Goal: Task Accomplishment & Management: Use online tool/utility

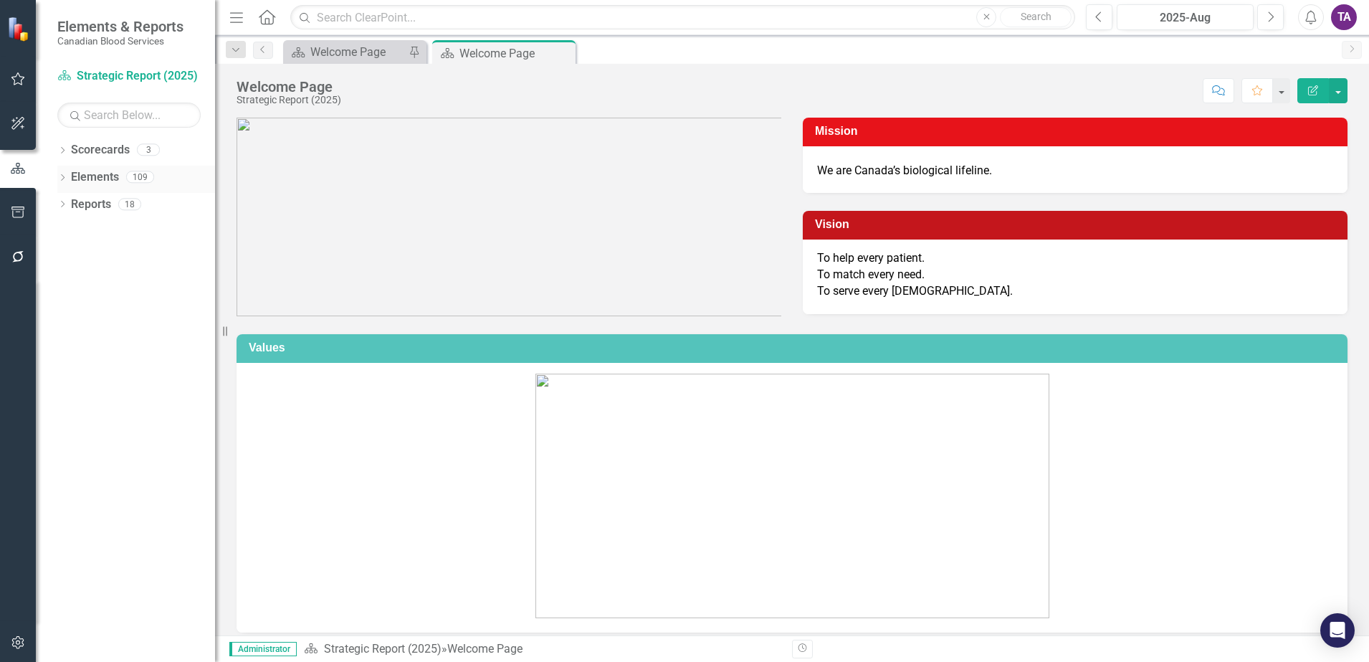
click at [87, 174] on link "Elements" at bounding box center [95, 177] width 48 height 16
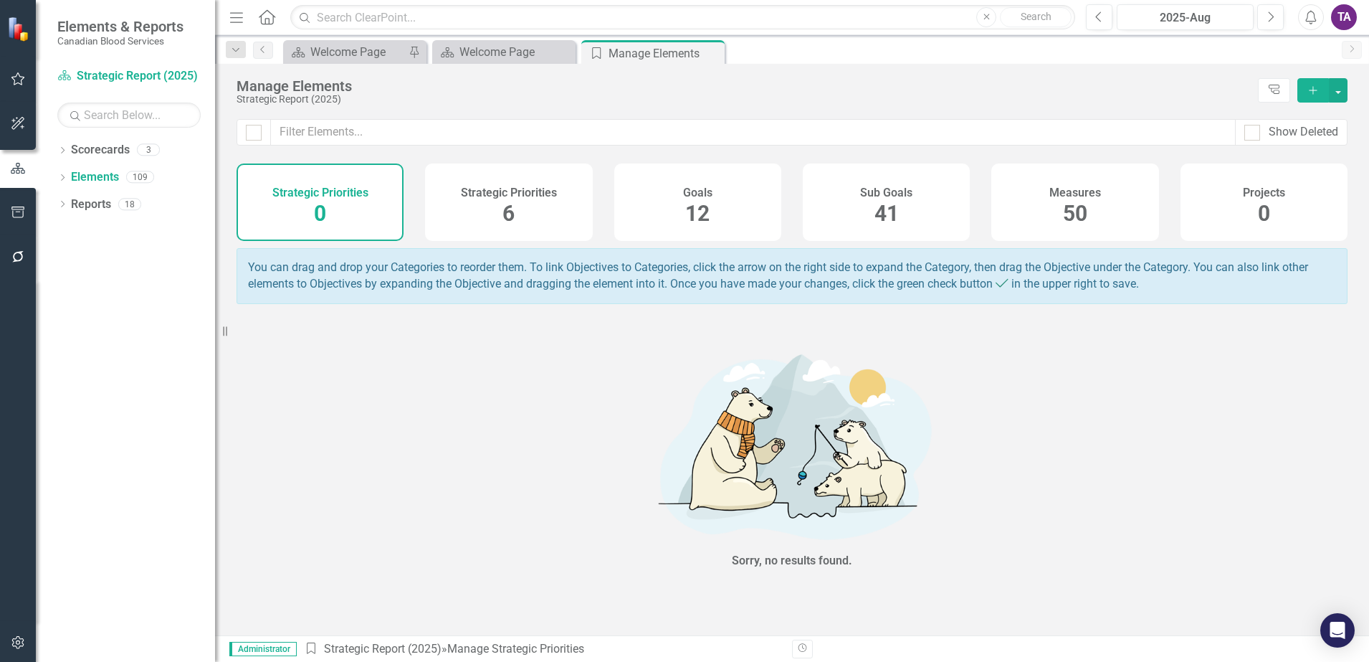
click at [1049, 202] on div "Measures 50" at bounding box center [1074, 201] width 167 height 77
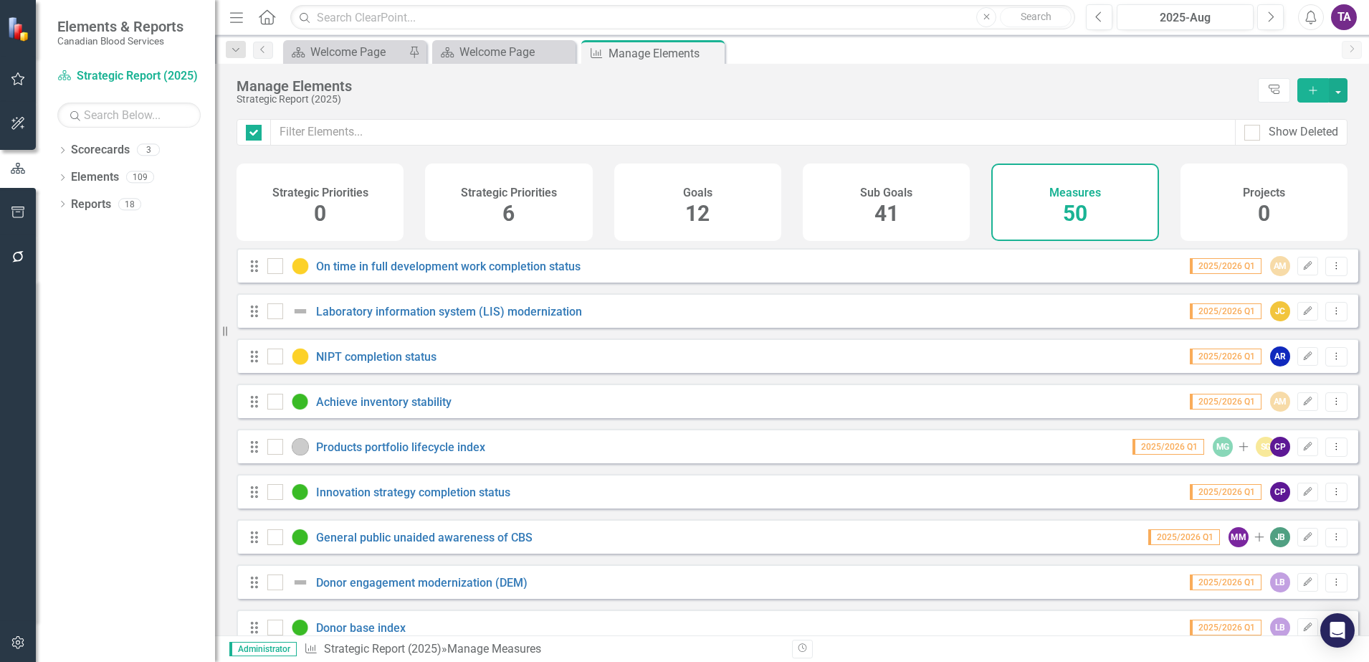
checkbox input "false"
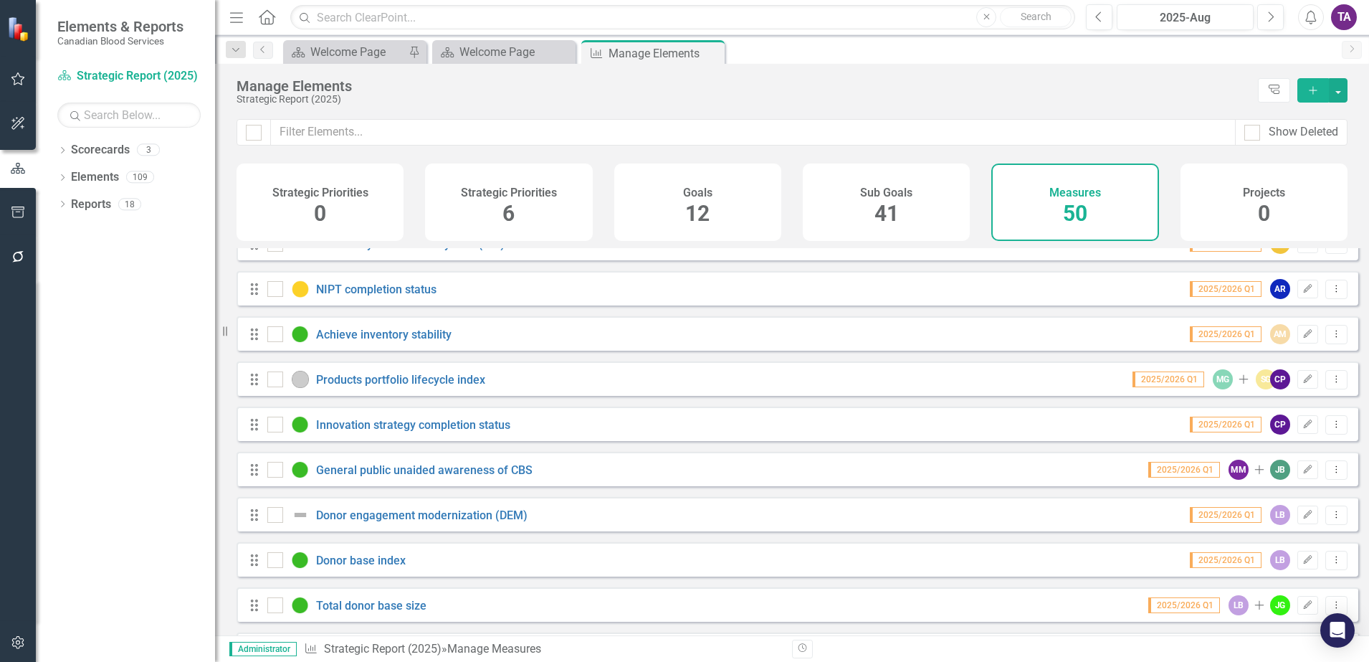
scroll to position [179, 0]
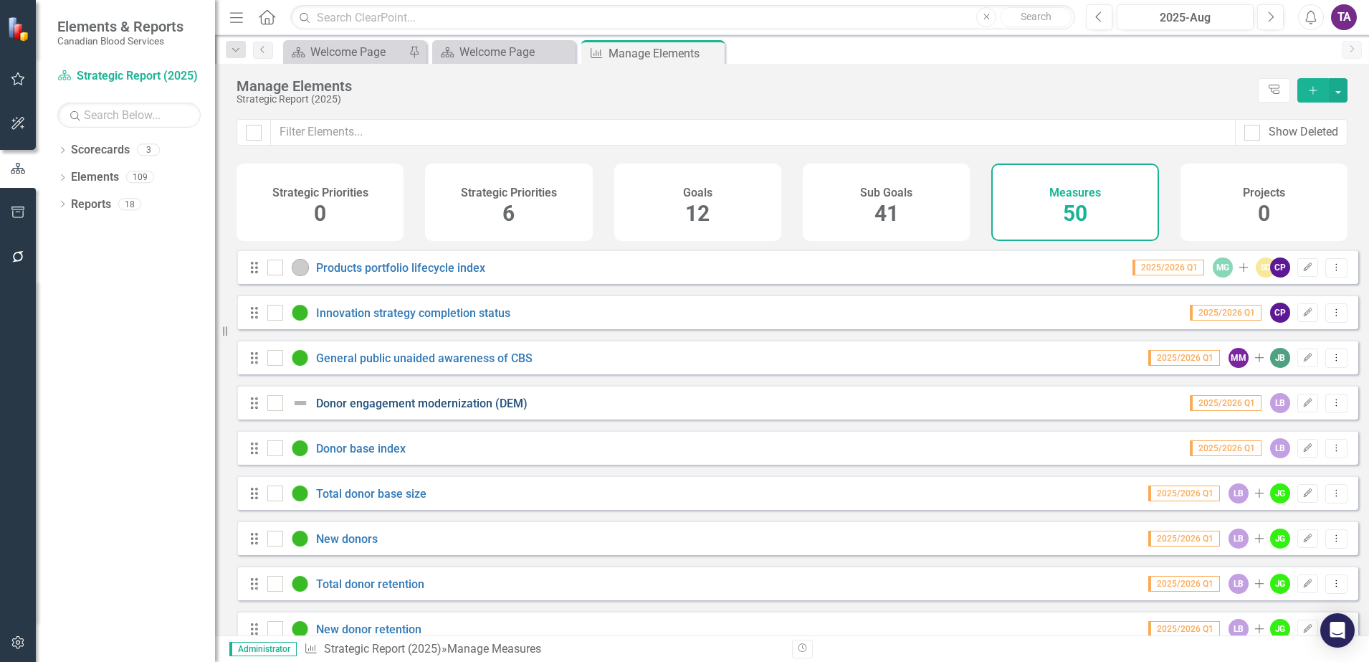
click at [431, 410] on link "Donor engagement modernization (DEM)" at bounding box center [421, 403] width 211 height 14
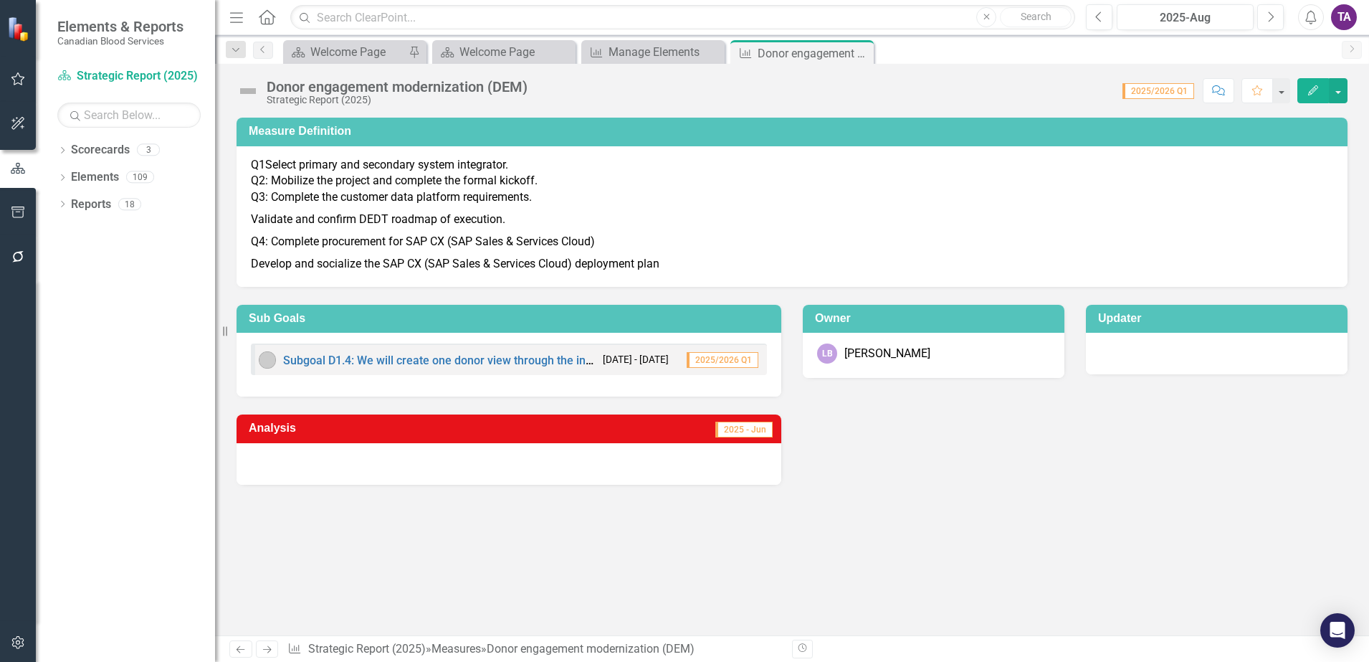
click at [278, 201] on p "Q1Select primary and secondary system integrator. Q2: Mobilize the project and …" at bounding box center [792, 183] width 1083 height 52
drag, startPoint x: 857, startPoint y: 130, endPoint x: 833, endPoint y: 162, distance: 40.0
click at [857, 132] on h3 "Measure Definition" at bounding box center [795, 131] width 1092 height 13
click at [796, 180] on p "Q1Select primary and secondary system integrator. Q2: Mobilize the project and …" at bounding box center [792, 183] width 1083 height 52
click at [796, 181] on p "Q1Select primary and secondary system integrator. Q2: Mobilize the project and …" at bounding box center [792, 183] width 1083 height 52
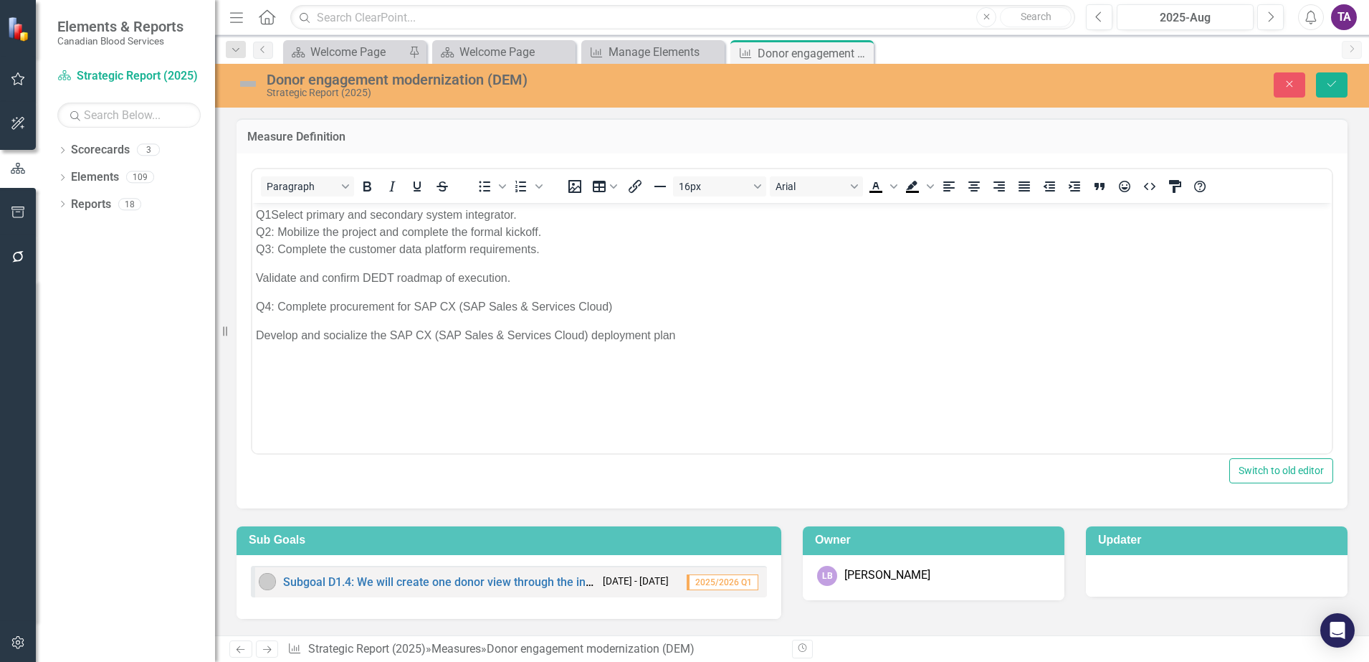
drag, startPoint x: 310, startPoint y: 300, endPoint x: 298, endPoint y: 295, distance: 13.5
click at [308, 299] on p "Q4: Complete procurement for SAP CX (SAP Sales & Services Cloud)" at bounding box center [792, 306] width 1073 height 17
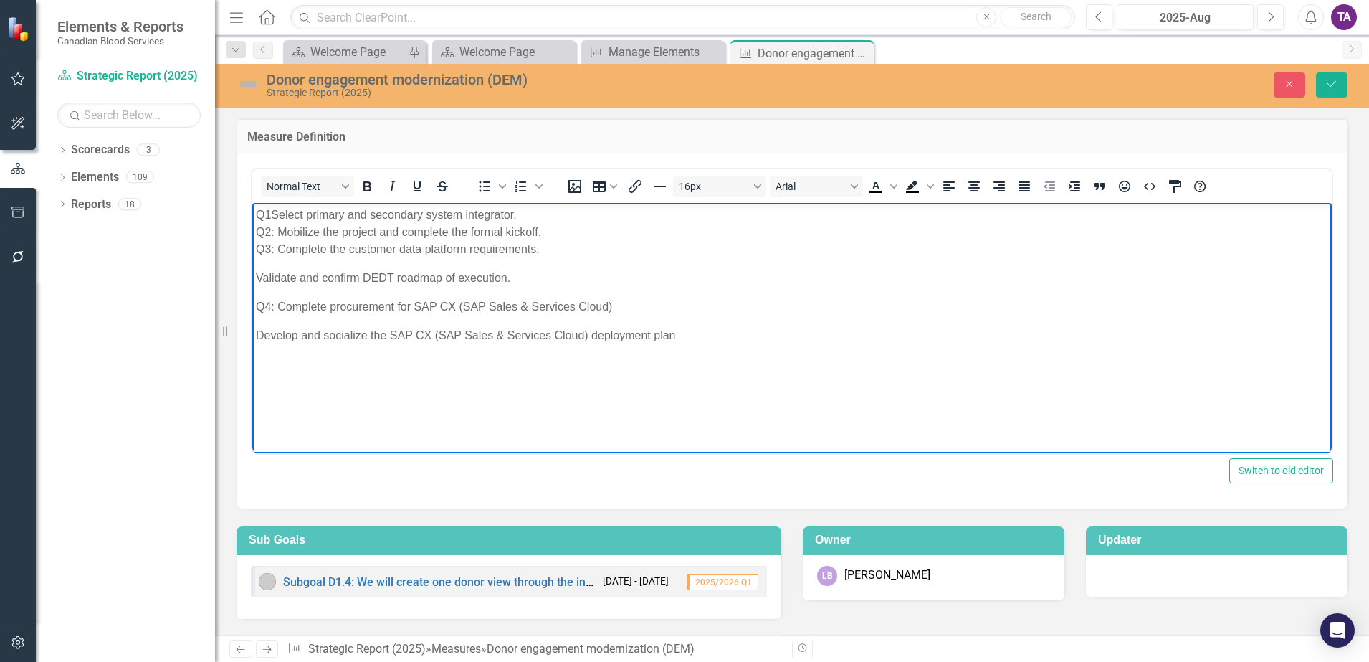
click at [258, 279] on p "Validate and confirm DEDT roadmap of execution." at bounding box center [792, 277] width 1073 height 17
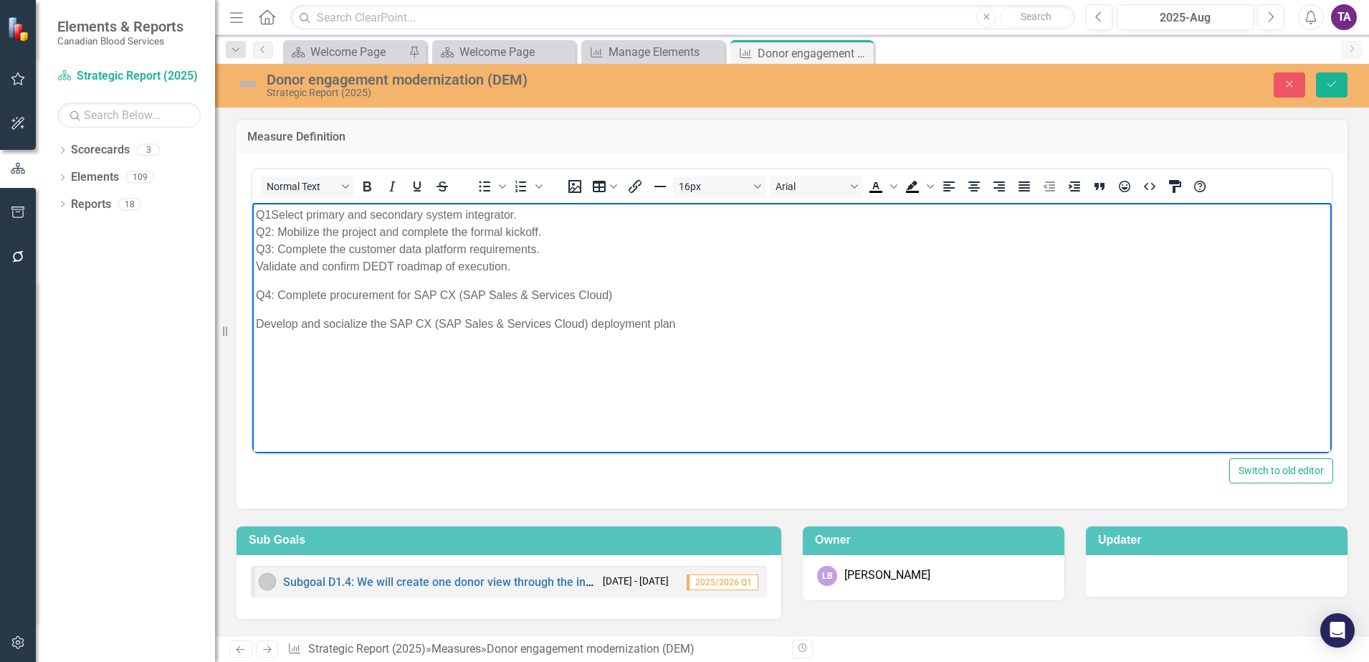
click at [256, 297] on p "Q4: Complete procurement for SAP CX (SAP Sales & Services Cloud)" at bounding box center [792, 294] width 1073 height 17
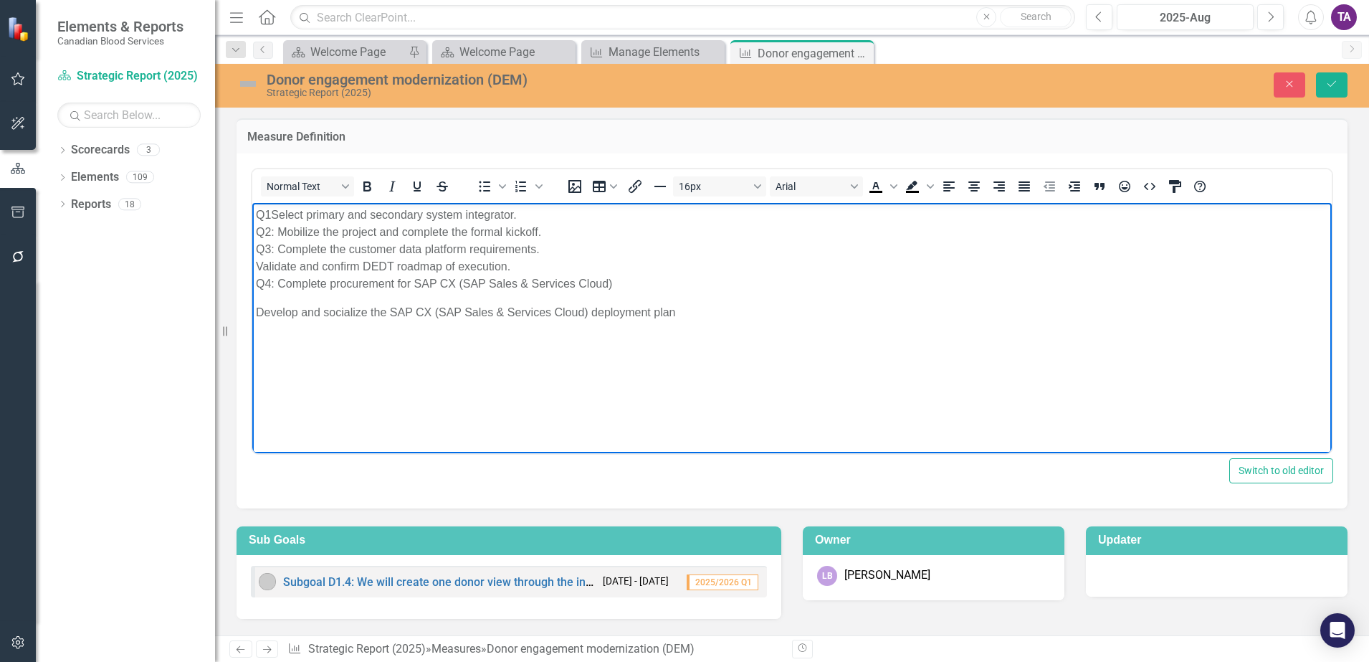
click at [255, 313] on body "Q1Select primary and secondary system integrator. Q2: Mobilize the project and …" at bounding box center [792, 309] width 1080 height 215
drag, startPoint x: 299, startPoint y: 224, endPoint x: 258, endPoint y: 219, distance: 41.1
click at [299, 224] on p "Q1Select primary and secondary system integrator. Q2: Mobilize the project and …" at bounding box center [792, 257] width 1073 height 103
drag, startPoint x: 270, startPoint y: 211, endPoint x: 676, endPoint y: 396, distance: 445.9
click at [252, 214] on html "Q1Select primary and secondary system integrator. Q2: Mobilize the project and …" at bounding box center [792, 309] width 1080 height 215
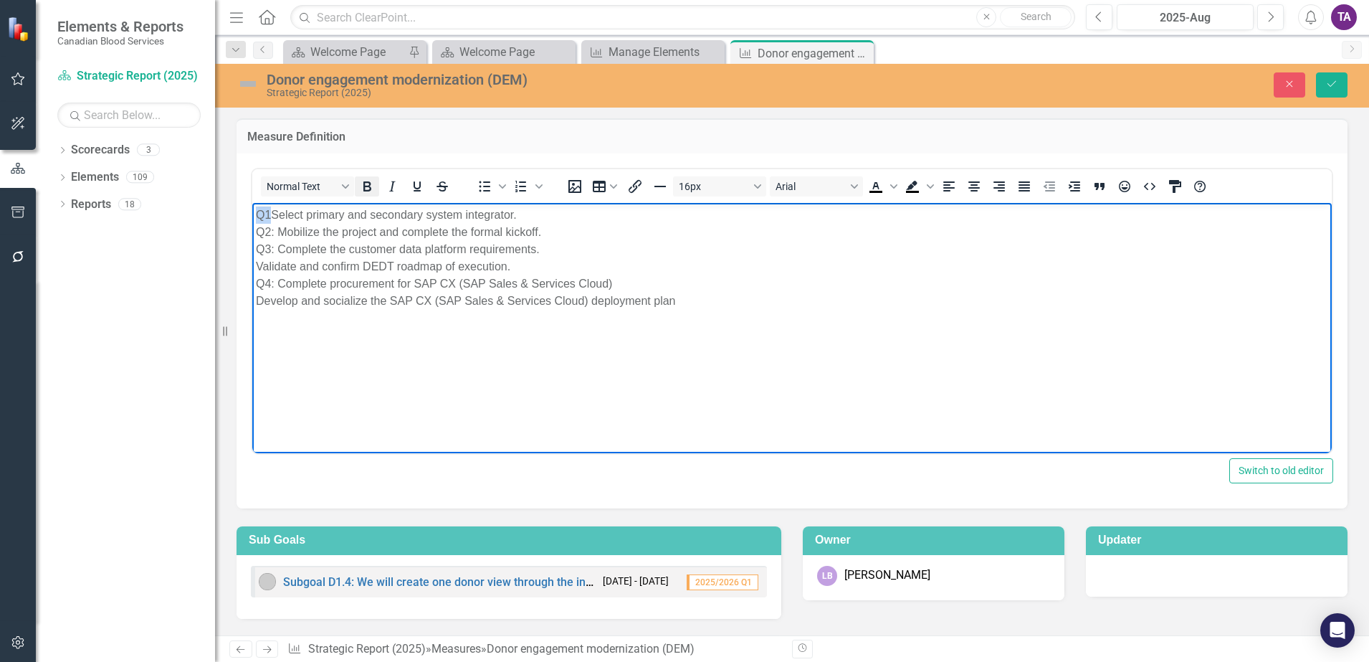
click at [372, 181] on icon "Bold" at bounding box center [366, 186] width 17 height 17
click at [286, 217] on p "Q1 Select primary and secondary system integrator. Q2: Mobilize the project and…" at bounding box center [792, 257] width 1073 height 103
click at [272, 217] on p "Q1 Select primary and secondary system integrator. Q2: Mobilize the project and…" at bounding box center [792, 257] width 1073 height 103
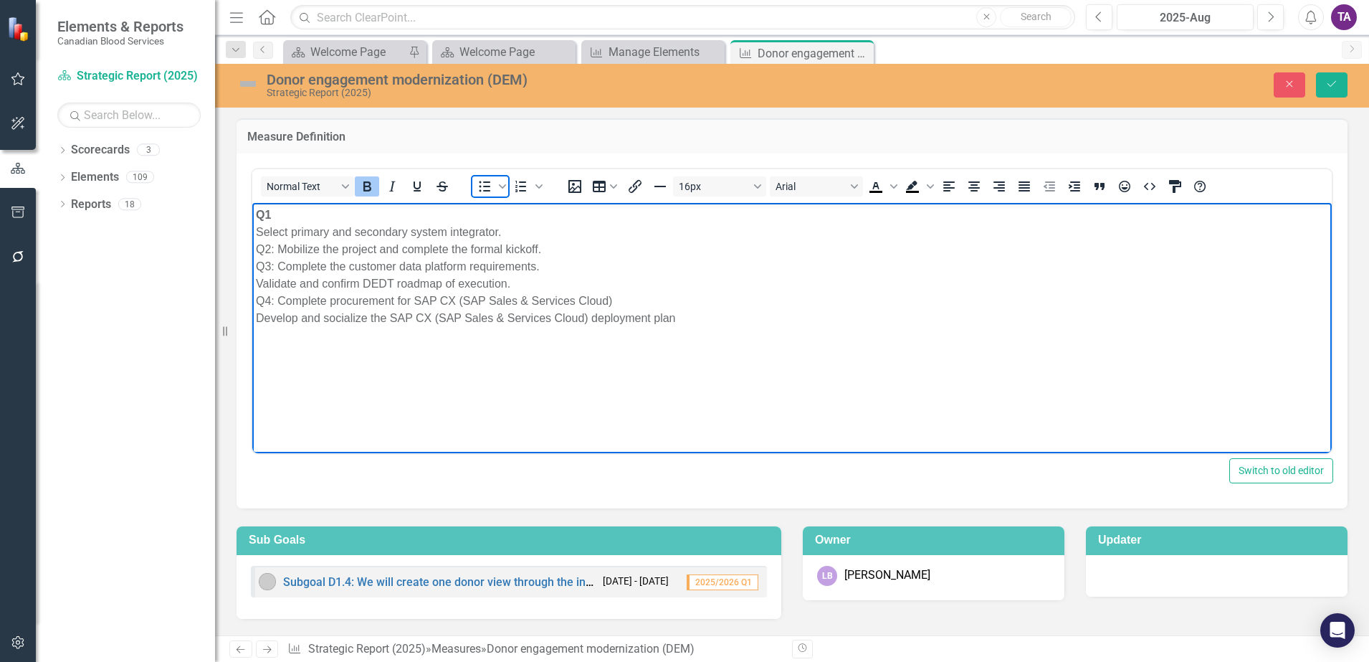
click at [482, 186] on icon "Bullet list" at bounding box center [484, 186] width 17 height 17
drag, startPoint x: 503, startPoint y: 233, endPoint x: 321, endPoint y: 232, distance: 181.4
click at [252, 234] on body "Q1 Select primary and secondary system integrator. Q2: Mobilize the project and…" at bounding box center [792, 309] width 1080 height 215
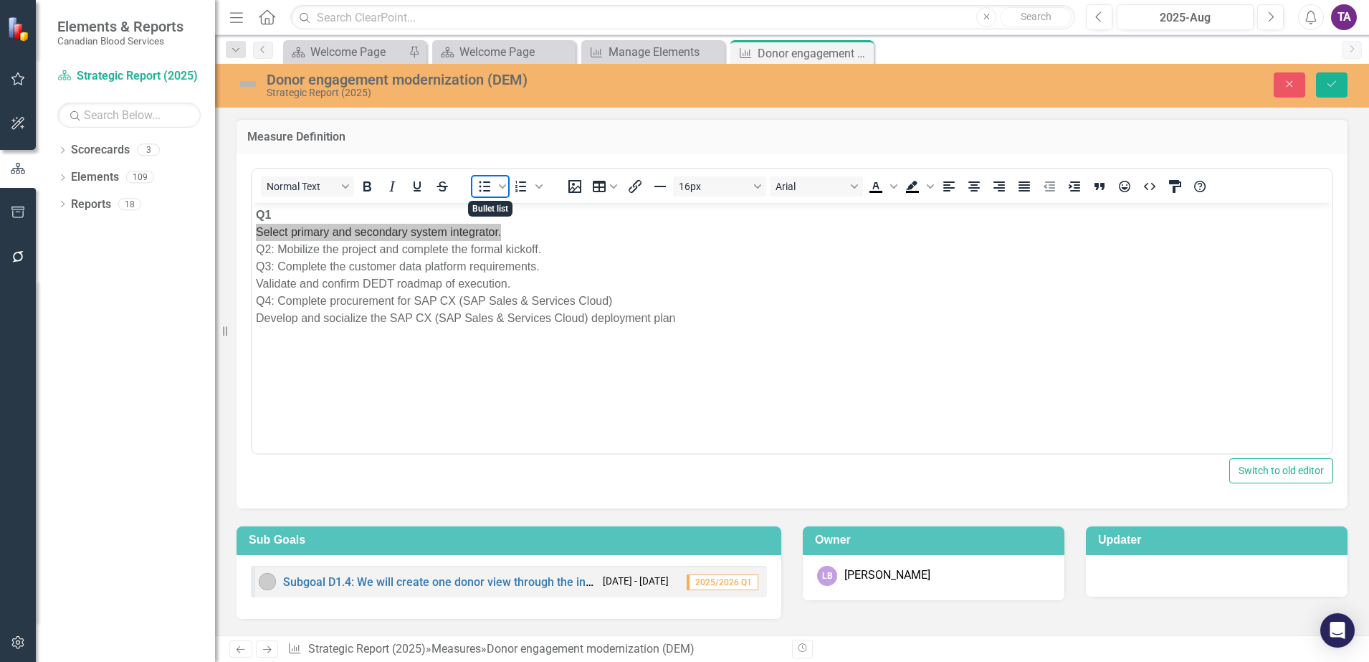
click at [495, 189] on span "Bullet list" at bounding box center [484, 186] width 24 height 20
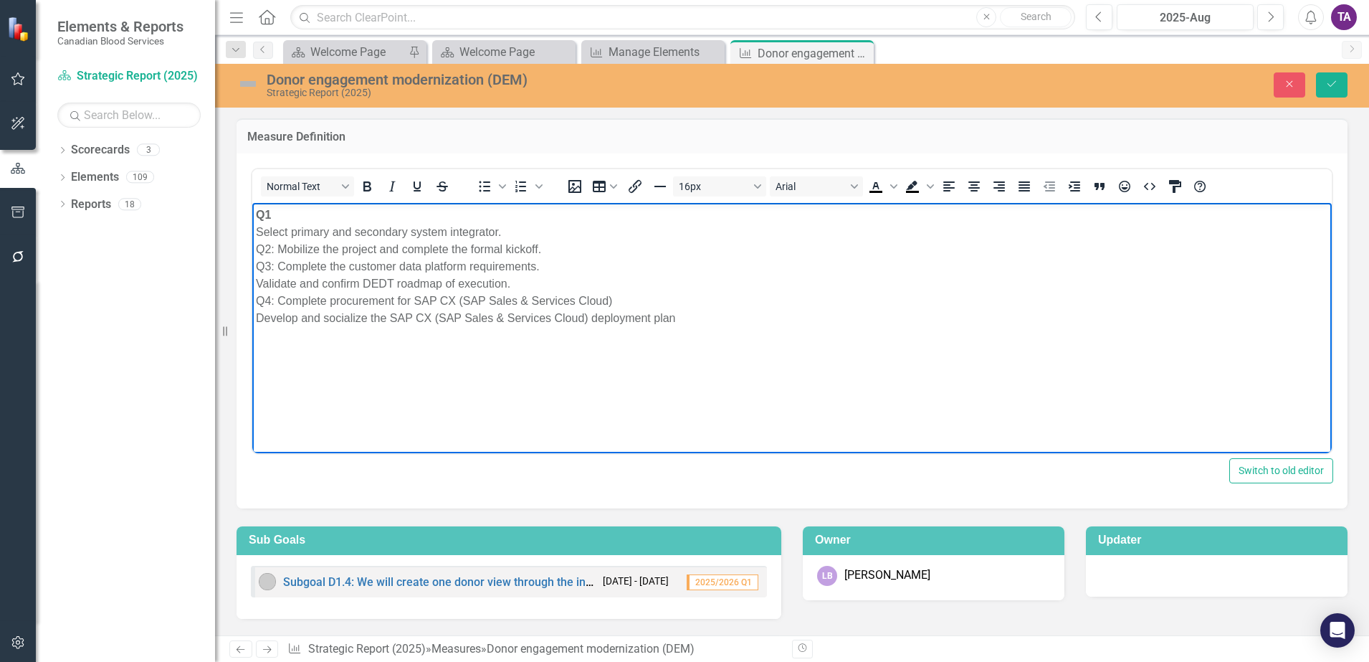
click at [277, 227] on p "Q1 Select primary and secondary system integrator. Q2: Mobilize the project and…" at bounding box center [792, 266] width 1073 height 120
click at [283, 219] on p "Q1 Select primary and secondary system integrator. Q2: Mobilize the project and…" at bounding box center [792, 266] width 1073 height 120
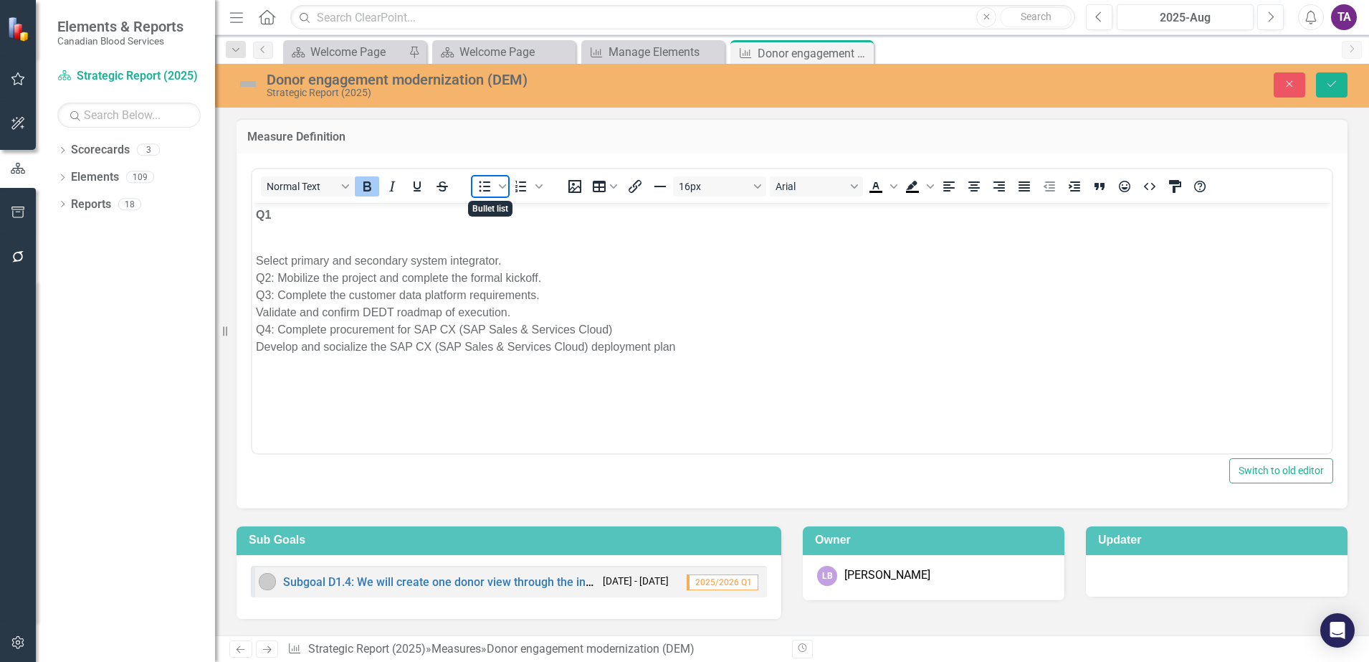
click at [489, 189] on icon "Bullet list" at bounding box center [484, 186] width 17 height 17
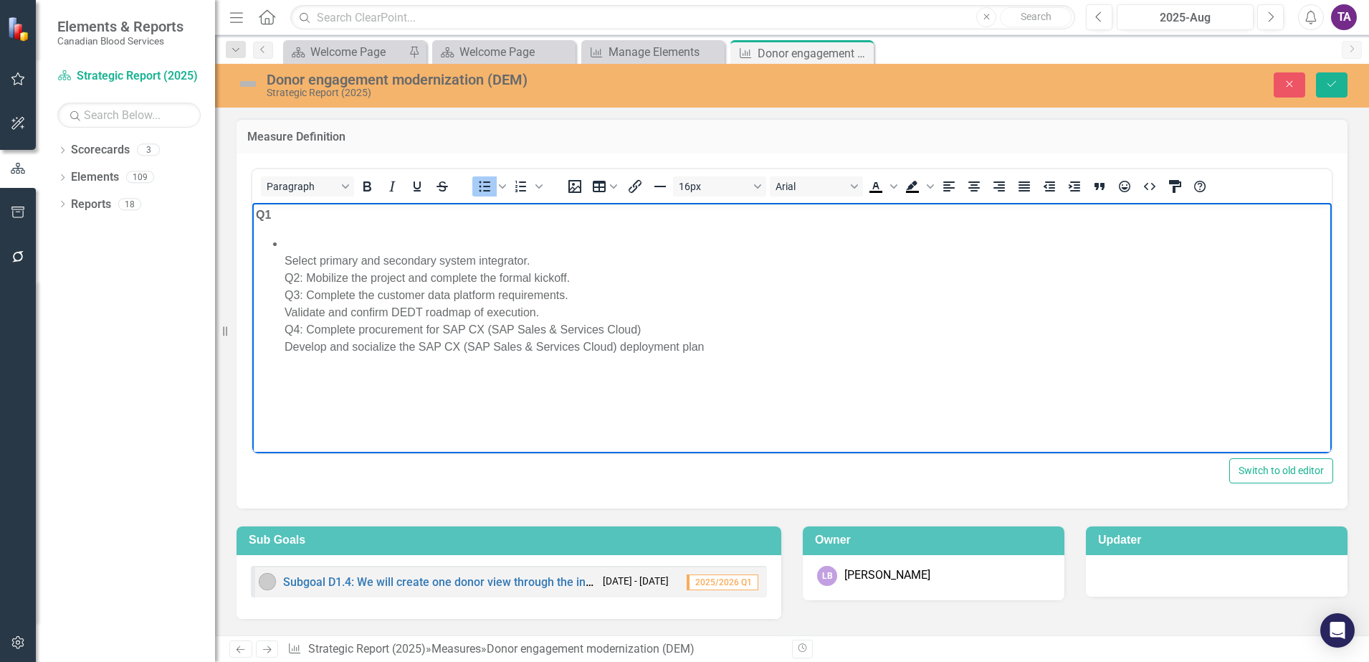
click at [277, 261] on ul "Select primary and secondary system integrator. Q2: Mobilize the project and co…" at bounding box center [792, 294] width 1073 height 120
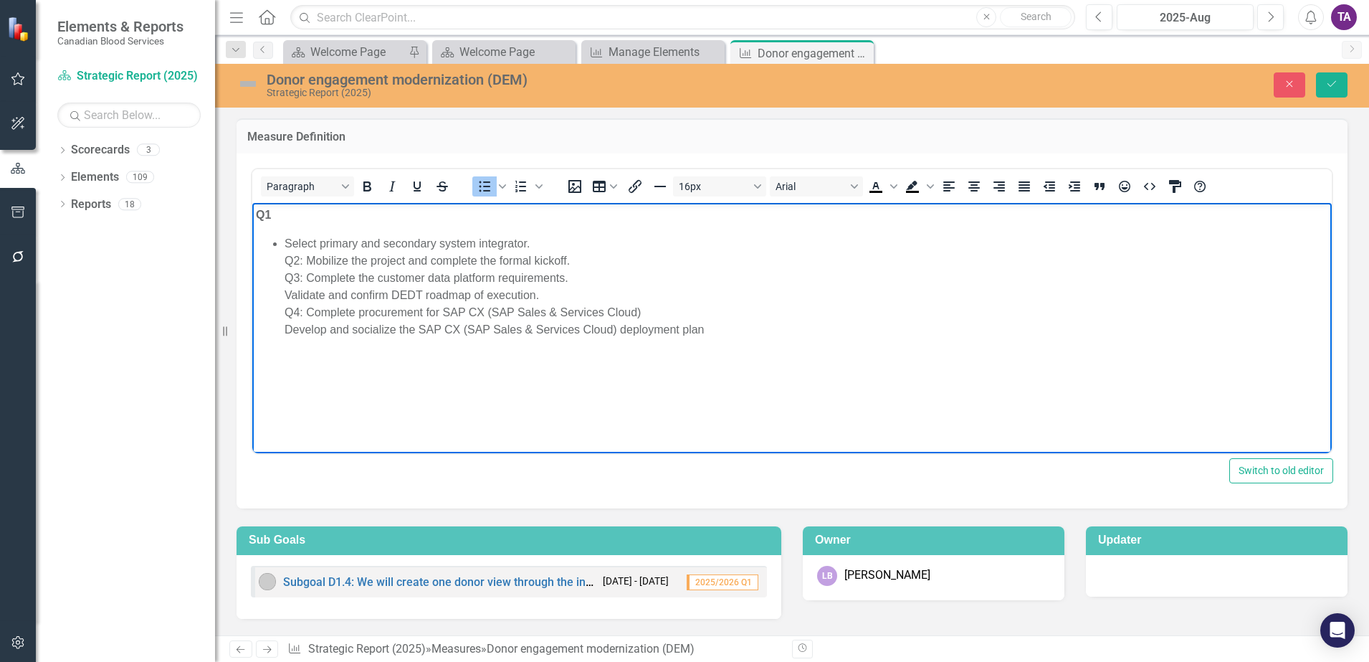
drag, startPoint x: 278, startPoint y: 222, endPoint x: 281, endPoint y: 229, distance: 7.7
click at [280, 228] on body "Q1 Select primary and secondary system integrator. Q2: Mobilize the project and…" at bounding box center [792, 309] width 1080 height 215
click at [281, 229] on body "Q1 Select primary and secondary system integrator. Q2: Mobilize the project and…" at bounding box center [792, 309] width 1080 height 215
click at [268, 245] on ul "Select primary and secondary system integrator. Q2: Mobilize the project and co…" at bounding box center [792, 285] width 1073 height 103
click at [270, 244] on ul "Select primary and secondary system integrator. Q2: Mobilize the project and co…" at bounding box center [792, 285] width 1073 height 103
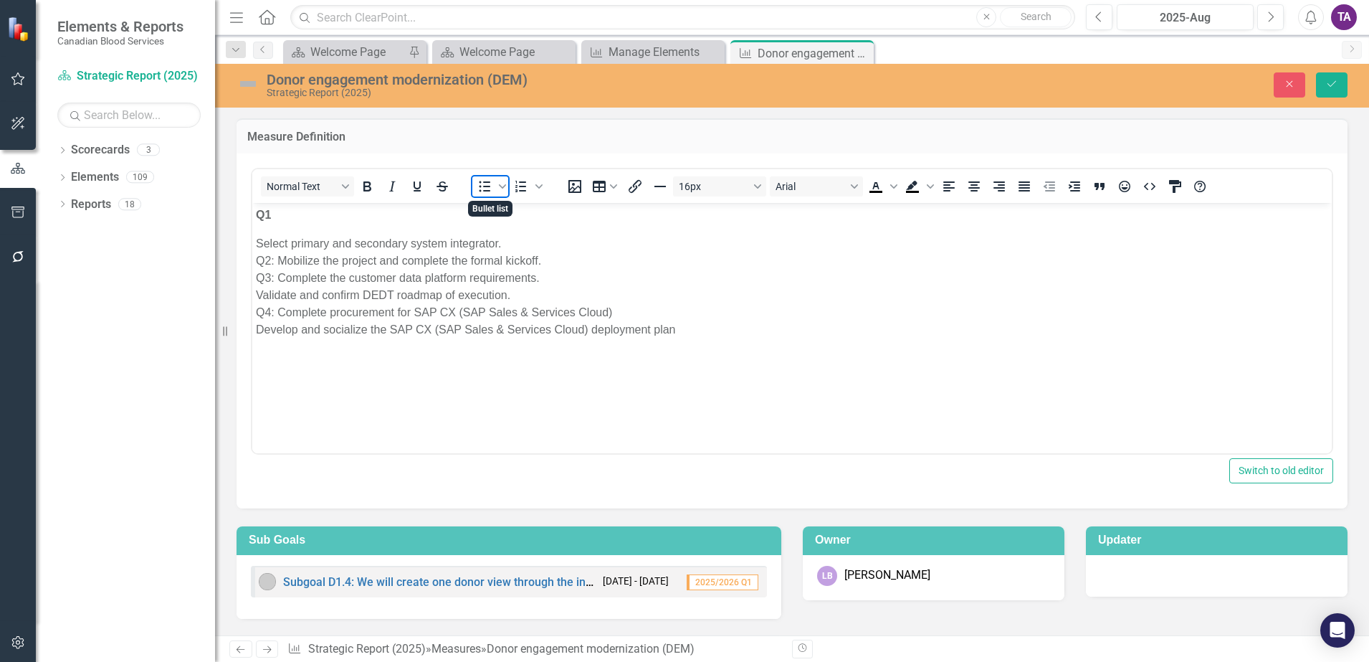
click at [493, 186] on span "Bullet list" at bounding box center [484, 186] width 24 height 20
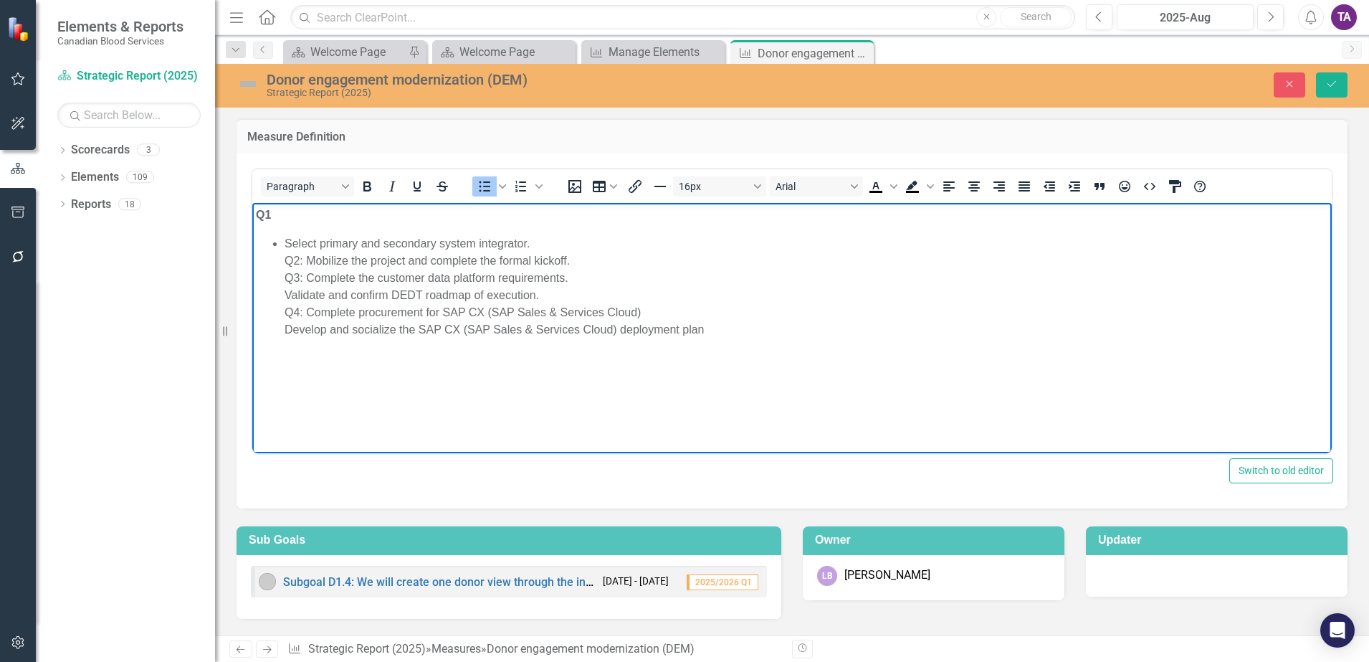
click at [263, 237] on ul "Select primary and secondary system integrator. Q2: Mobilize the project and co…" at bounding box center [792, 285] width 1073 height 103
click at [267, 242] on ul "Select primary and secondary system integrator. Q2: Mobilize the project and co…" at bounding box center [792, 285] width 1073 height 103
click at [477, 191] on icon "Bullet list" at bounding box center [484, 186] width 17 height 17
click at [523, 230] on body "Q1 Select primary and secondary system integrator. Q2: Mobilize the project and…" at bounding box center [792, 309] width 1080 height 215
click at [320, 227] on body "Q1 Select primary and secondary system integrator. Q2: Mobilize the project and…" at bounding box center [792, 309] width 1080 height 215
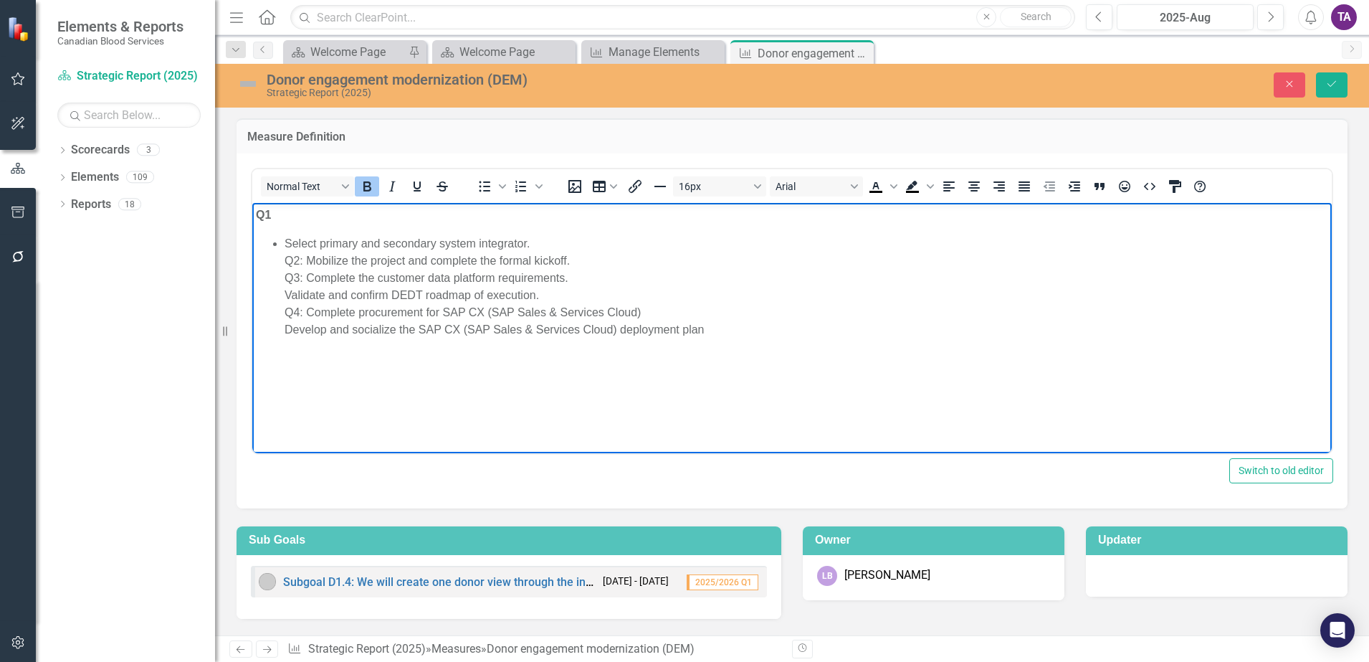
click at [281, 224] on body "Q1 Select primary and secondary system integrator. Q2: Mobilize the project and…" at bounding box center [792, 309] width 1080 height 215
click at [280, 227] on body "Q1 Select primary and secondary system integrator. Q2: Mobilize the project and…" at bounding box center [792, 309] width 1080 height 215
click at [284, 212] on p "Q1" at bounding box center [792, 214] width 1073 height 17
click at [272, 225] on body "Q1 Select primary and secondary system integrator. Q2: Mobilize the project and…" at bounding box center [792, 309] width 1080 height 215
click at [285, 225] on body "Q1 Select primary and secondary system integrator. Q2: Mobilize the project and…" at bounding box center [792, 309] width 1080 height 215
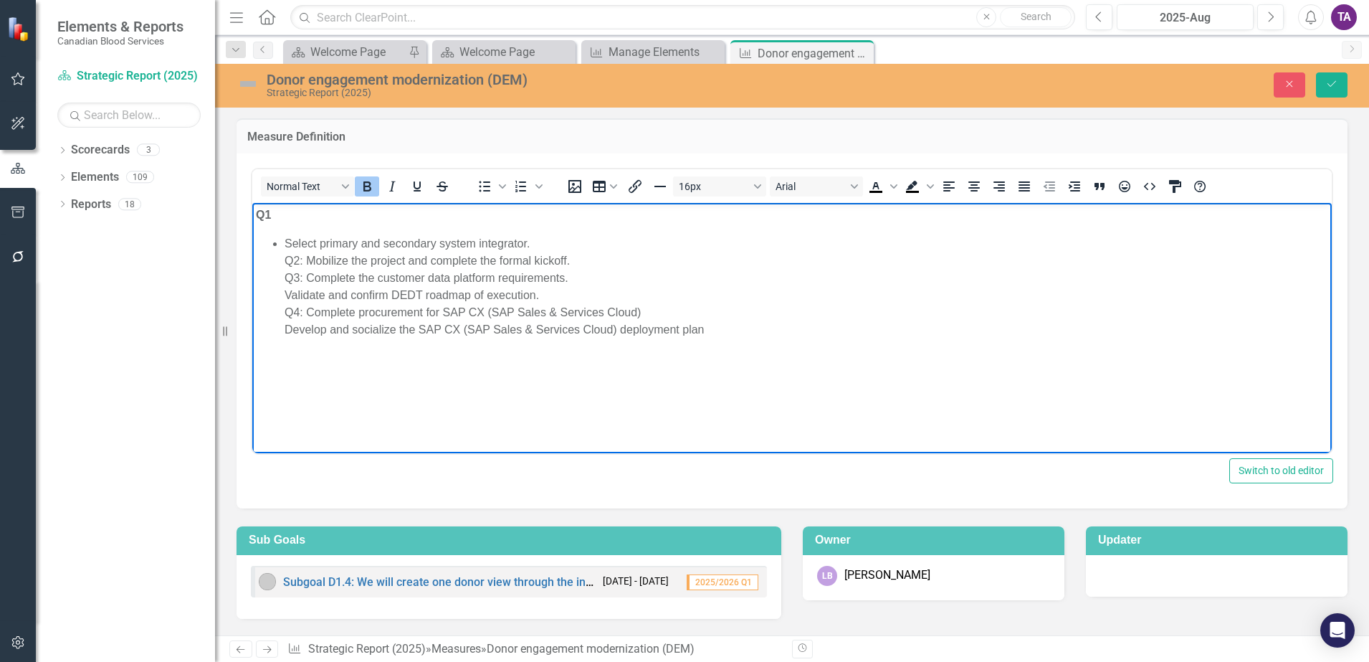
click at [285, 215] on p "Q1" at bounding box center [792, 214] width 1073 height 17
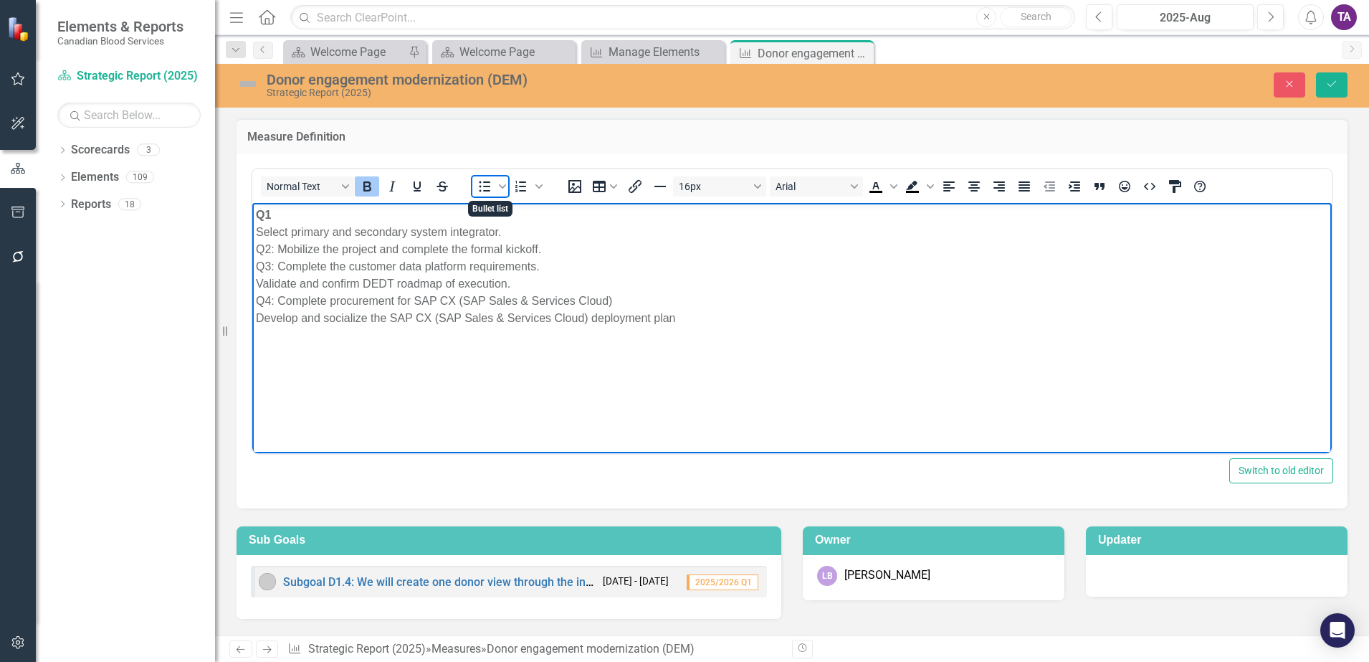
click at [481, 189] on icon "Bullet list" at bounding box center [484, 186] width 17 height 17
click at [258, 235] on p "Q1 Select primary and secondary system integrator. Q2: Mobilize the project and…" at bounding box center [792, 266] width 1073 height 120
click at [253, 232] on body "Q1 - Select primary and secondary system integrator. Q2: Mobilize the project a…" at bounding box center [792, 309] width 1080 height 215
click at [503, 187] on icon "Bullet list" at bounding box center [502, 186] width 7 height 4
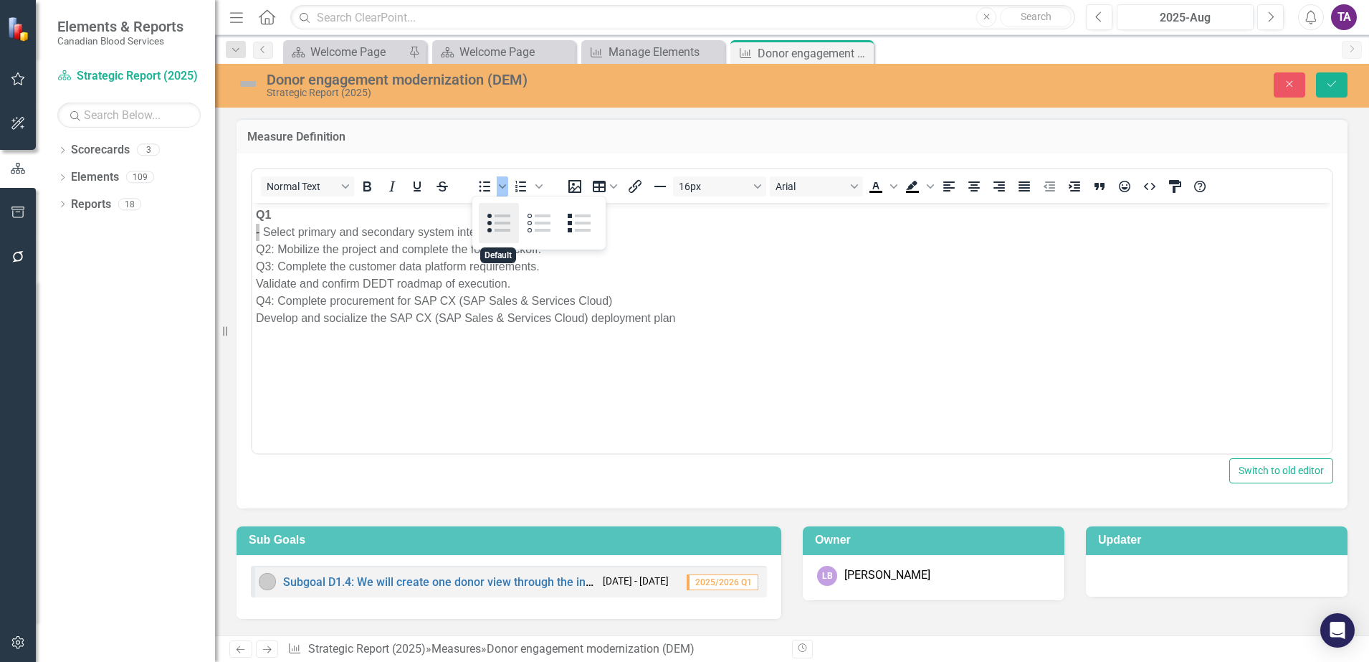
click at [488, 225] on div "Default" at bounding box center [499, 223] width 40 height 40
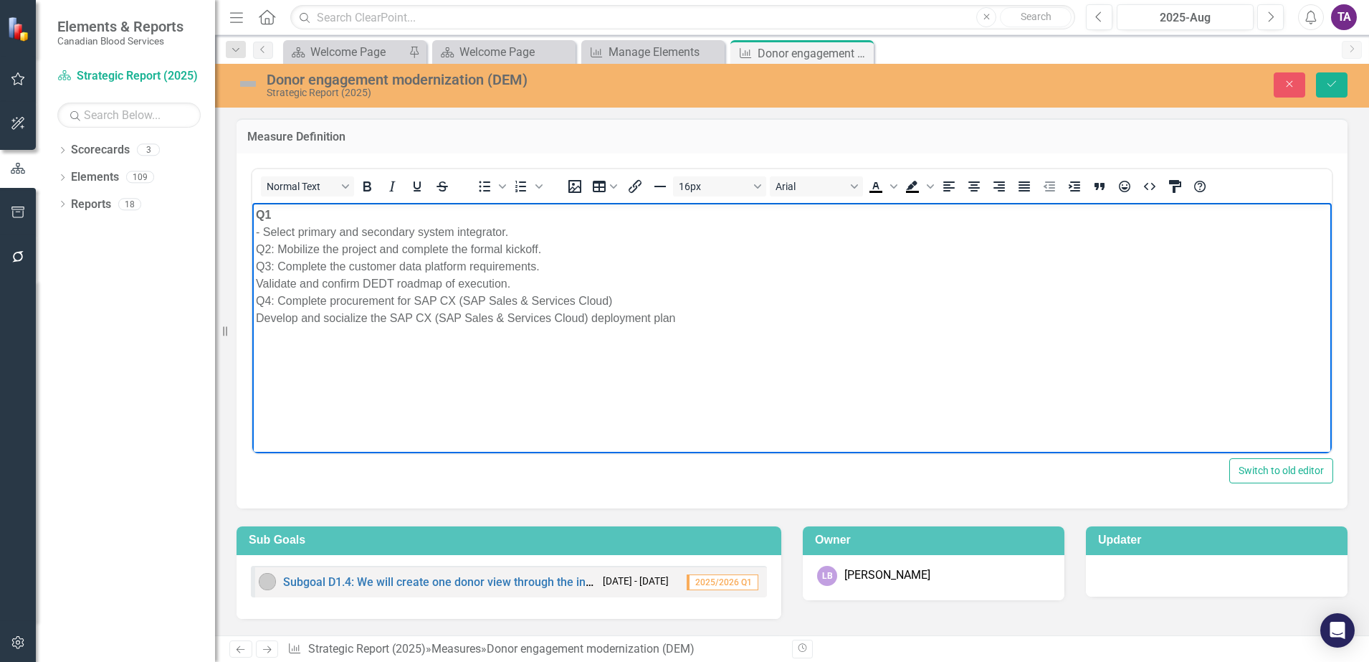
click at [516, 232] on p "Q1 - Select primary and secondary system integrator. Q2: Mobilize the project a…" at bounding box center [792, 266] width 1073 height 120
drag, startPoint x: 270, startPoint y: 249, endPoint x: 285, endPoint y: 251, distance: 15.2
click at [270, 248] on p "Q1 - Select primary and secondary system integrator. Q2: Mobilize the project a…" at bounding box center [792, 266] width 1073 height 120
drag, startPoint x: 270, startPoint y: 251, endPoint x: 260, endPoint y: 246, distance: 11.2
click at [260, 249] on p "Q1 - Select primary and secondary system integrator. Q2 Mobilize the project an…" at bounding box center [792, 266] width 1073 height 120
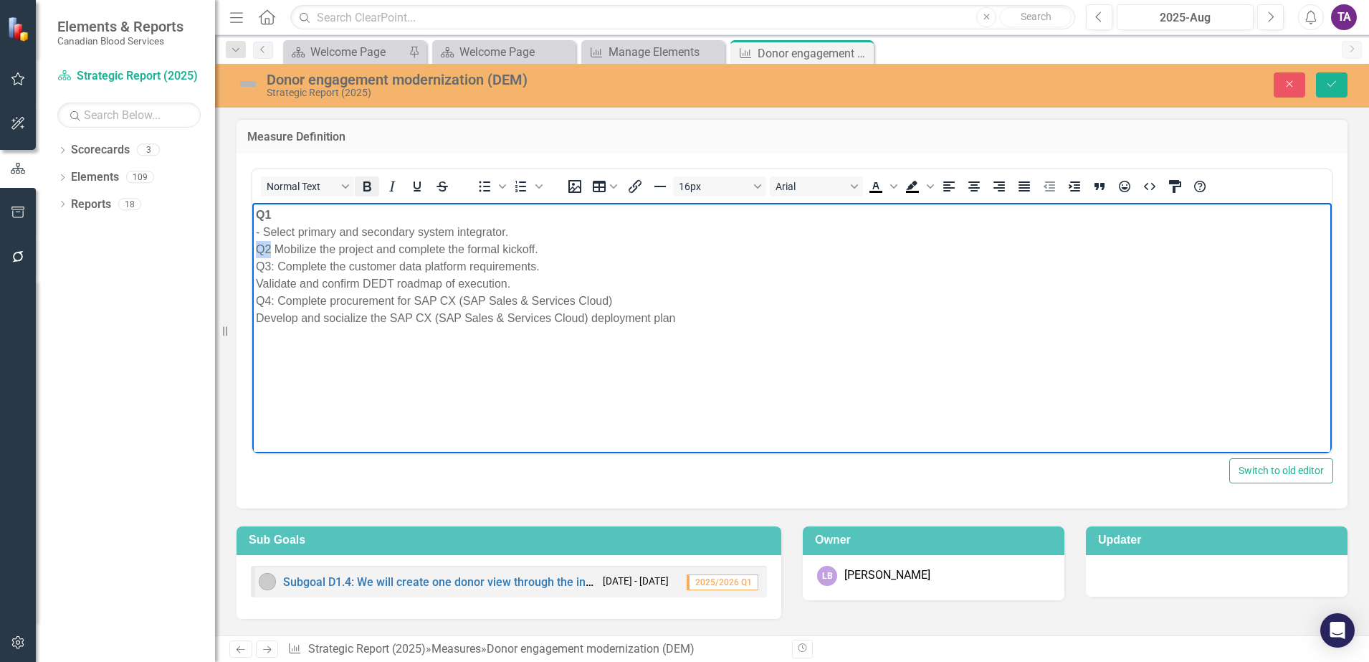
click at [367, 184] on icon "Bold" at bounding box center [366, 186] width 17 height 17
drag, startPoint x: 316, startPoint y: 283, endPoint x: 300, endPoint y: 269, distance: 21.3
click at [315, 282] on p "Q1 - Select primary and secondary system integrator. Q2 Mobilize the project an…" at bounding box center [792, 266] width 1073 height 120
click at [275, 251] on p "Q1 - Select primary and secondary system integrator. Q2 Mobilize the project an…" at bounding box center [792, 266] width 1073 height 120
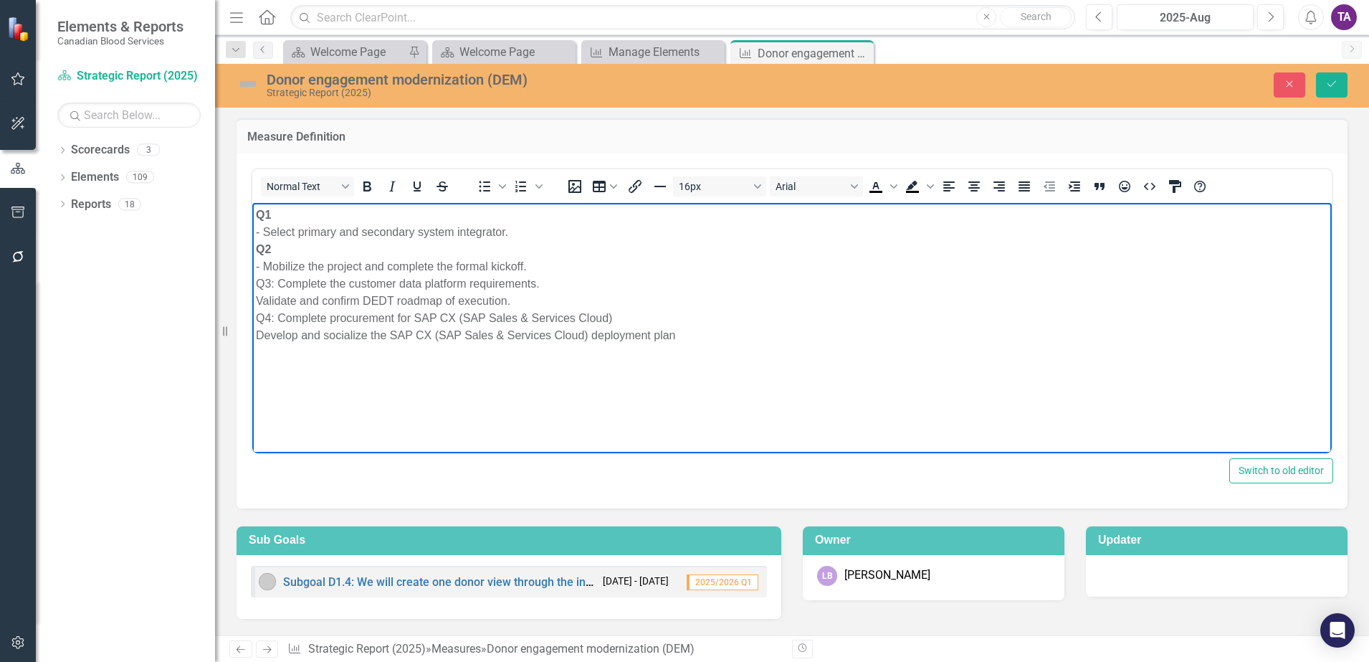
click at [263, 232] on p "Q1 - Select primary and secondary system integrator. Q2 - Mobilize the project …" at bounding box center [792, 275] width 1073 height 138
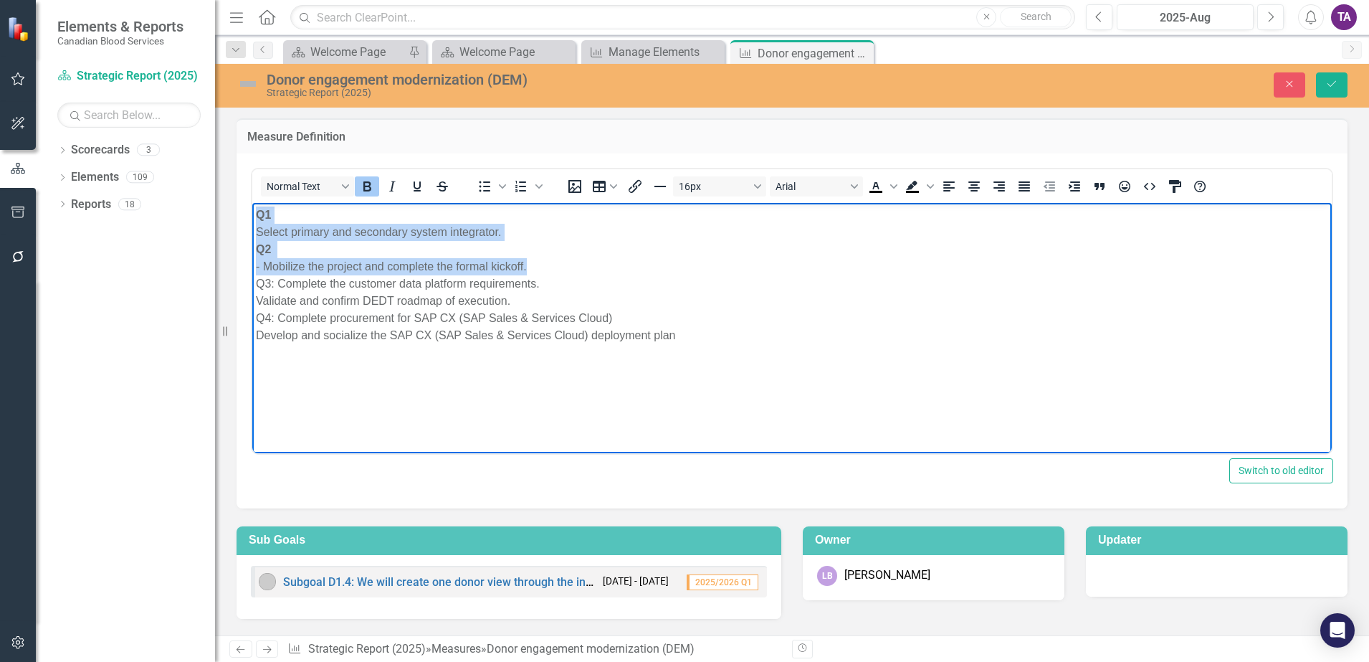
drag, startPoint x: 535, startPoint y: 268, endPoint x: 158, endPoint y: 214, distance: 380.9
click at [252, 214] on html "Q1 Select primary and secondary system integrator. Q2 - Mobilize the project an…" at bounding box center [792, 309] width 1080 height 215
click at [341, 248] on p "Q1 Select primary and secondary system integrator. Q2 - Mobilize the project an…" at bounding box center [792, 275] width 1073 height 138
drag, startPoint x: 539, startPoint y: 265, endPoint x: 492, endPoint y: 417, distance: 158.5
click at [252, 212] on html "Q1 Select primary and secondary system integrator. Q2 - Mobilize the project an…" at bounding box center [792, 309] width 1080 height 215
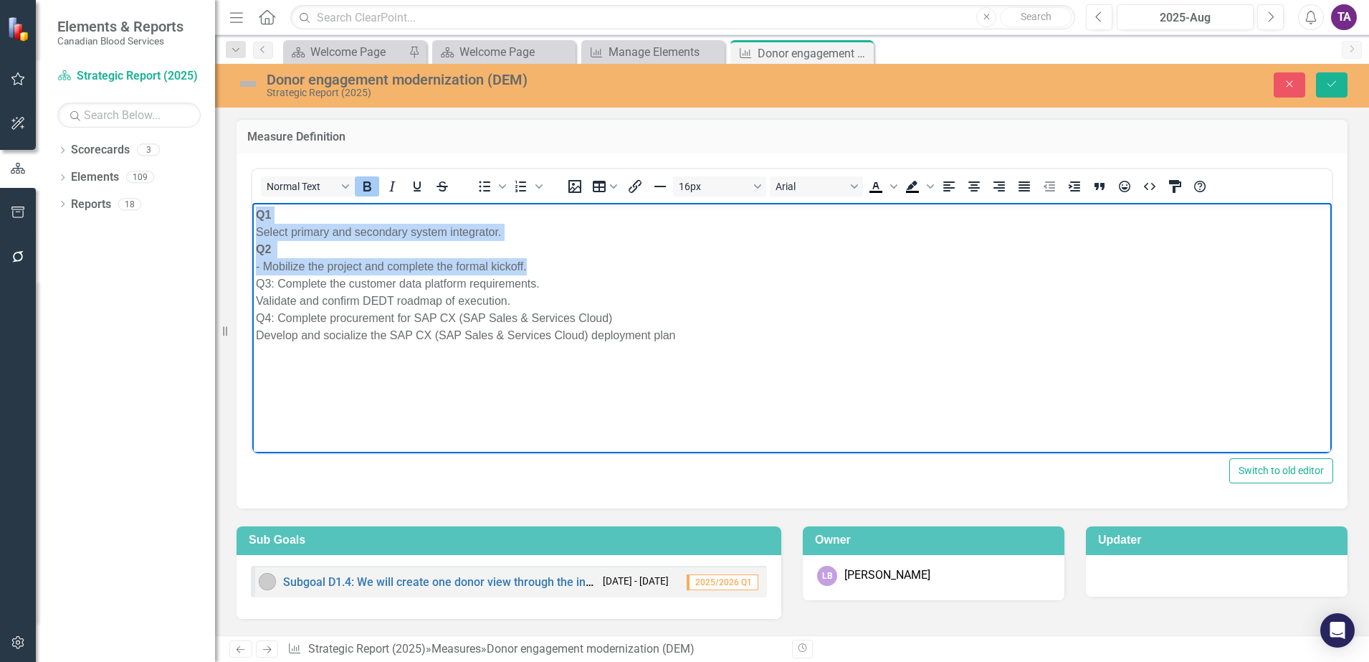
copy p "Q1 Select primary and secondary system integrator. Q2 - Mobilize the project an…"
click at [374, 244] on p "Q1 Select primary and secondary system integrator. Q2 - Mobilize the project an…" at bounding box center [792, 275] width 1073 height 138
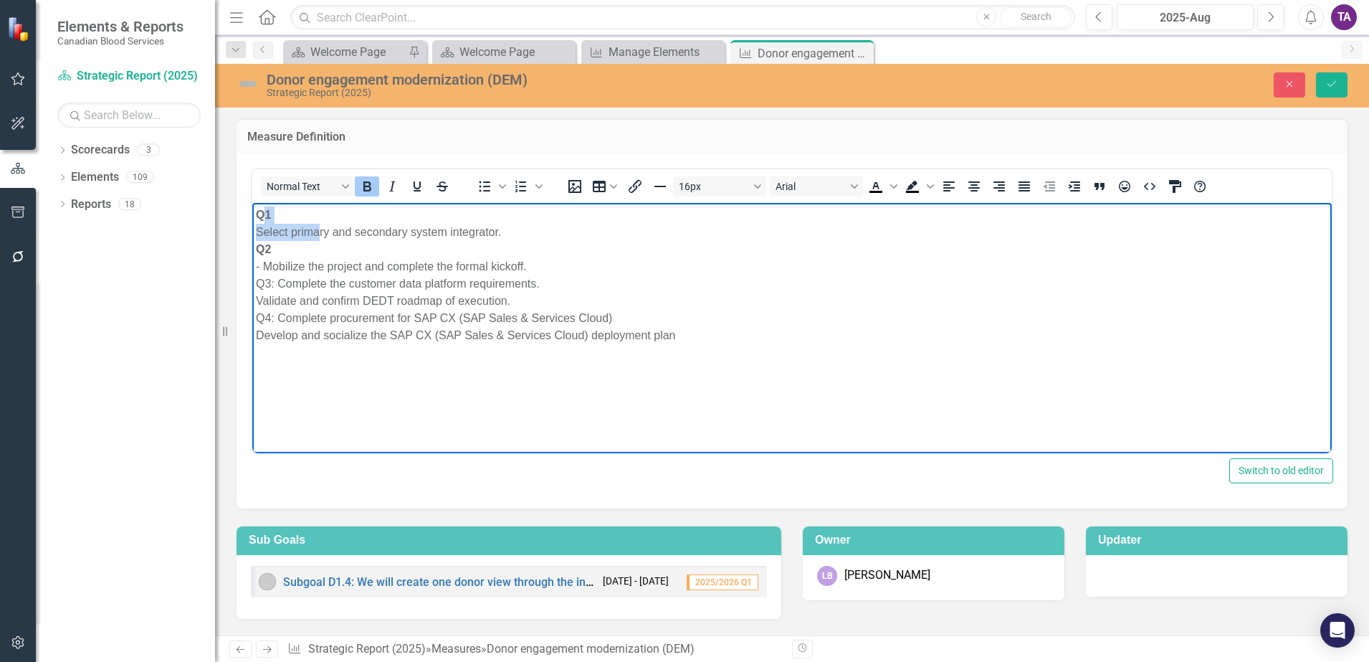
drag, startPoint x: 263, startPoint y: 214, endPoint x: 317, endPoint y: 227, distance: 55.3
click at [317, 227] on p "Q1 Select primary and secondary system integrator. Q2 - Mobilize the project an…" at bounding box center [792, 275] width 1073 height 138
click at [390, 244] on p "Q1 Select primary and secondary system integrator. Q2 - Mobilize the project an…" at bounding box center [792, 275] width 1073 height 138
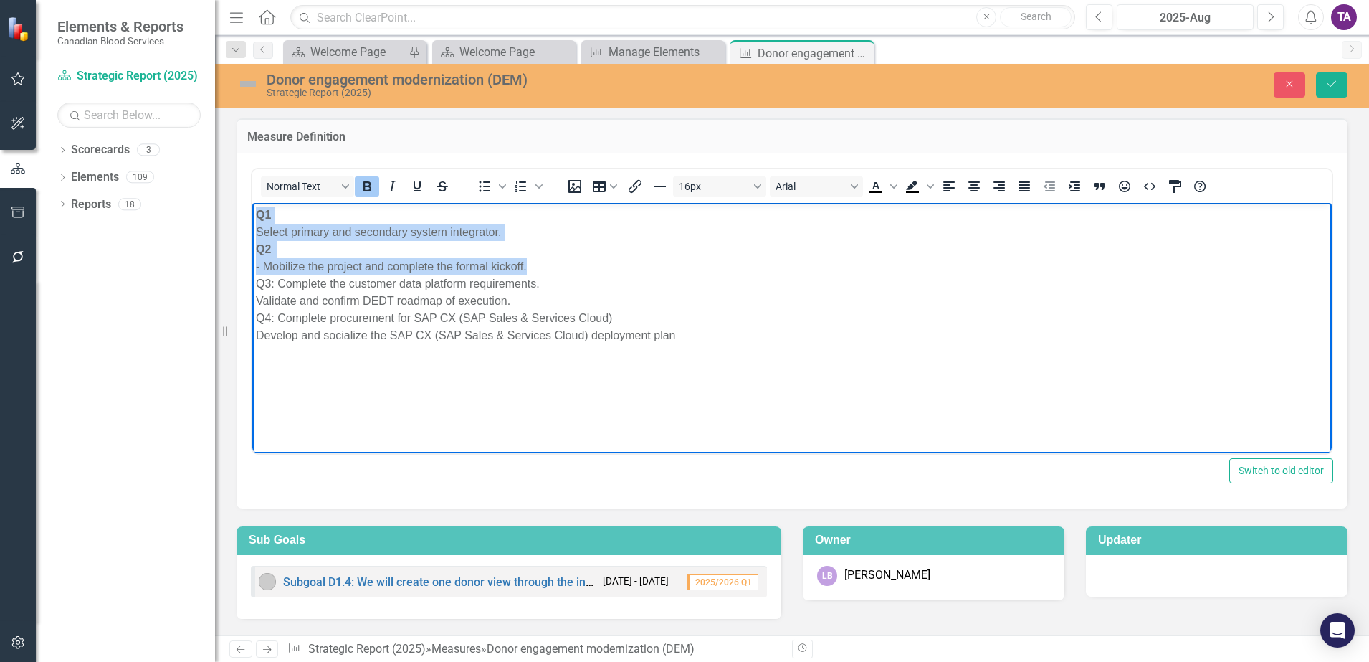
drag, startPoint x: 548, startPoint y: 260, endPoint x: 253, endPoint y: 215, distance: 298.1
click at [253, 215] on body "Q1 Select primary and secondary system integrator. Q2 - Mobilize the project an…" at bounding box center [792, 309] width 1080 height 215
copy p "Q1 Select primary and secondary system integrator. Q2 - Mobilize the project an…"
click at [265, 232] on p "Q1 Select primary and secondary system integrator. Q2 - Mobilize the project an…" at bounding box center [792, 275] width 1073 height 138
drag, startPoint x: 257, startPoint y: 211, endPoint x: 543, endPoint y: 230, distance: 285.9
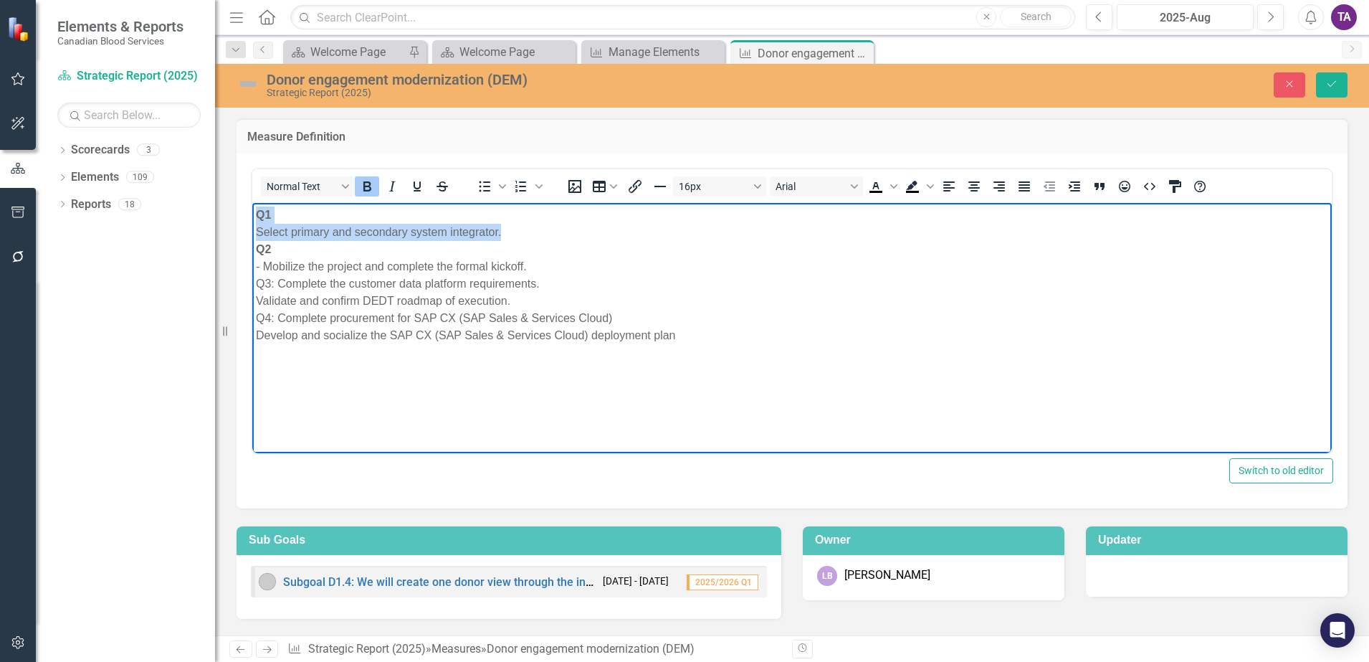
click at [543, 230] on p "Q1 Select primary and secondary system integrator. Q2 - Mobilize the project an…" at bounding box center [792, 275] width 1073 height 138
copy p "Q1 Select primary and secondary system integrator."
drag, startPoint x: 394, startPoint y: 249, endPoint x: 305, endPoint y: 246, distance: 88.2
click at [393, 248] on p "Q1 Select primary and secondary system integrator. Q2 - Mobilize the project an…" at bounding box center [792, 275] width 1073 height 138
click at [254, 229] on body "Q1 Select primary and secondary system integrator. Q2 - Mobilize the project an…" at bounding box center [792, 309] width 1080 height 215
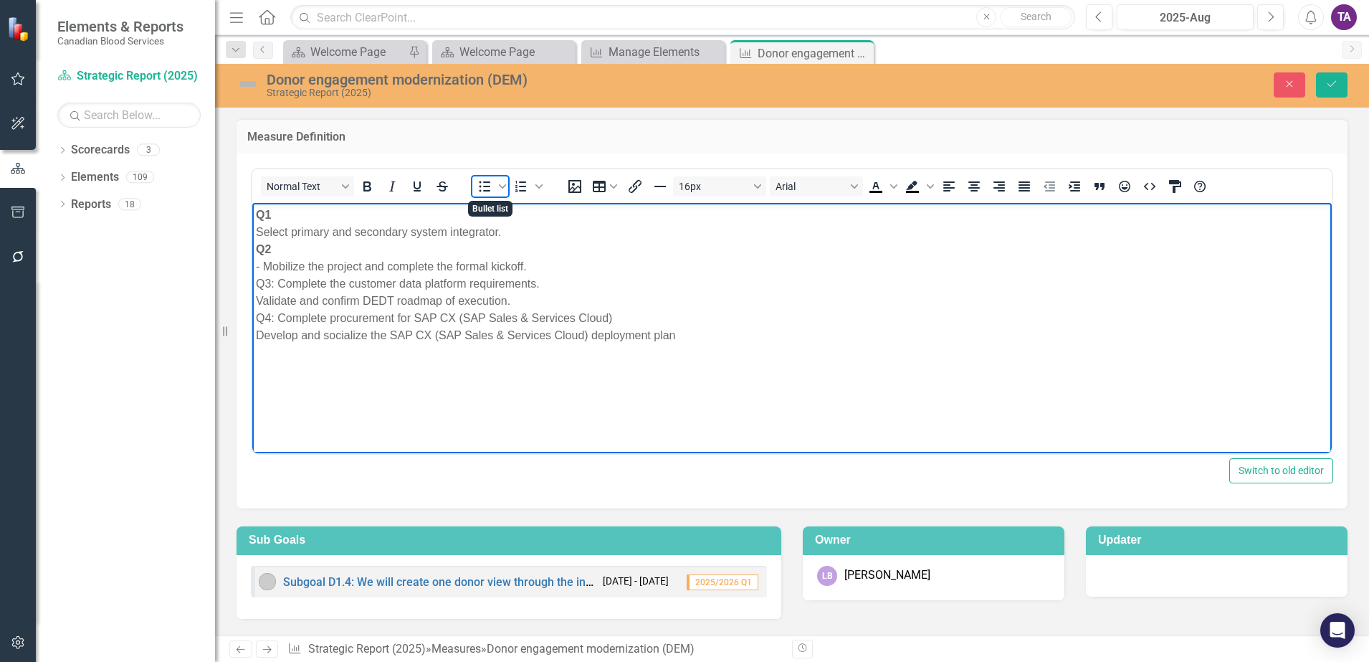
click at [496, 188] on span "Bullet list" at bounding box center [484, 186] width 24 height 20
click at [257, 233] on p "Q1 Select primary and secondary system integrator. Q2 - Mobilize the project an…" at bounding box center [792, 275] width 1073 height 138
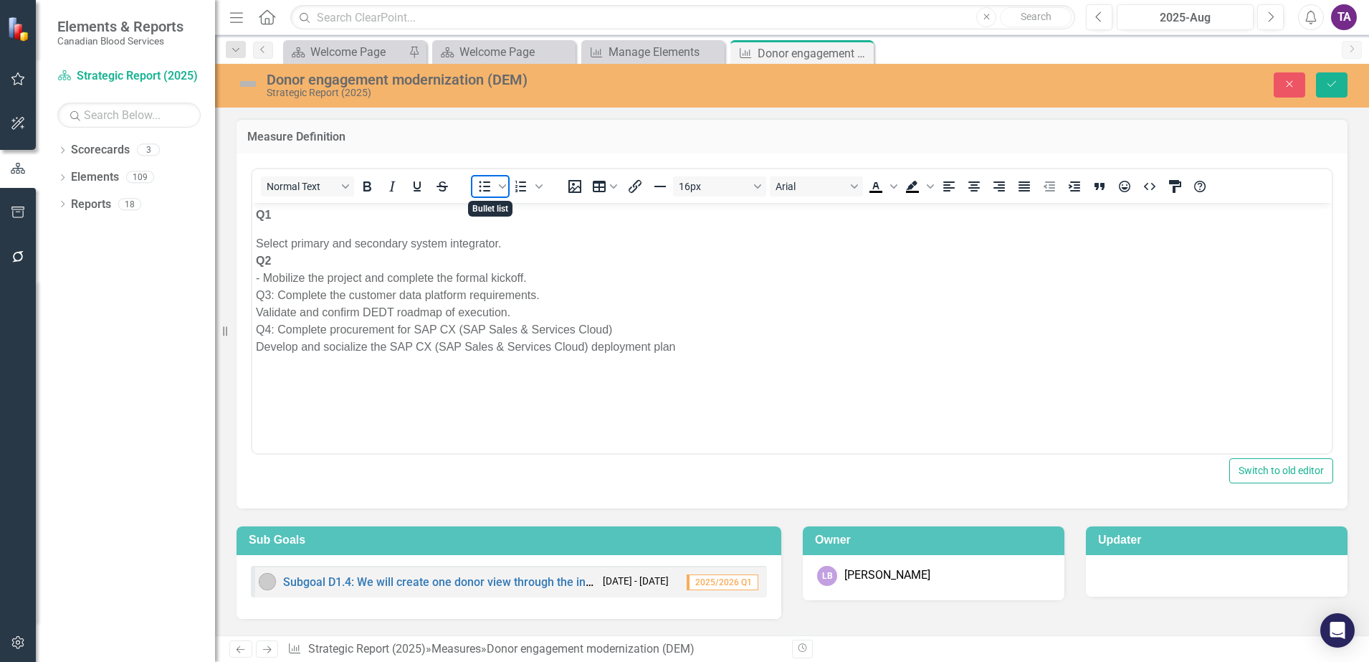
click at [474, 186] on span "Bullet list" at bounding box center [484, 186] width 24 height 20
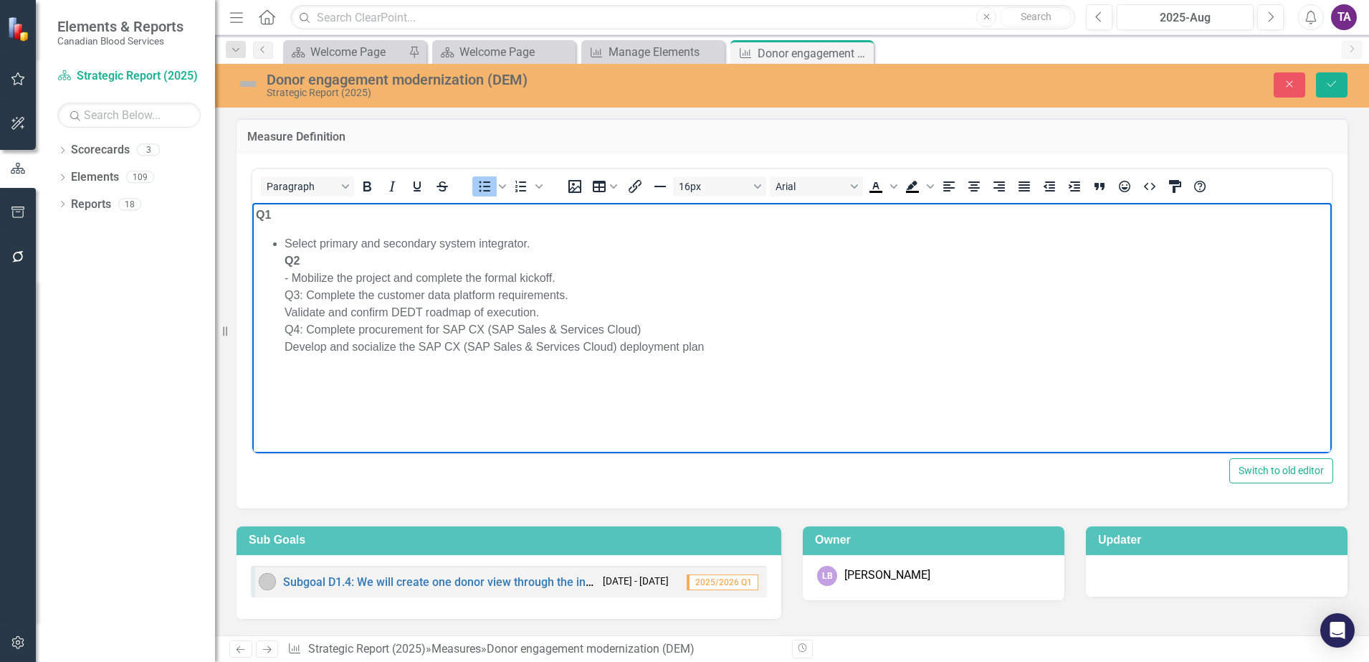
click at [295, 229] on body "Q1 Select primary and secondary system integrator. Q2 - Mobilize the project an…" at bounding box center [792, 309] width 1080 height 215
click at [272, 228] on body "Q1 Select primary and secondary system integrator. Q2 - Mobilize the project an…" at bounding box center [792, 309] width 1080 height 215
click at [282, 259] on ul "Select primary and secondary system integrator. Q2 - Mobilize the project and c…" at bounding box center [792, 294] width 1073 height 120
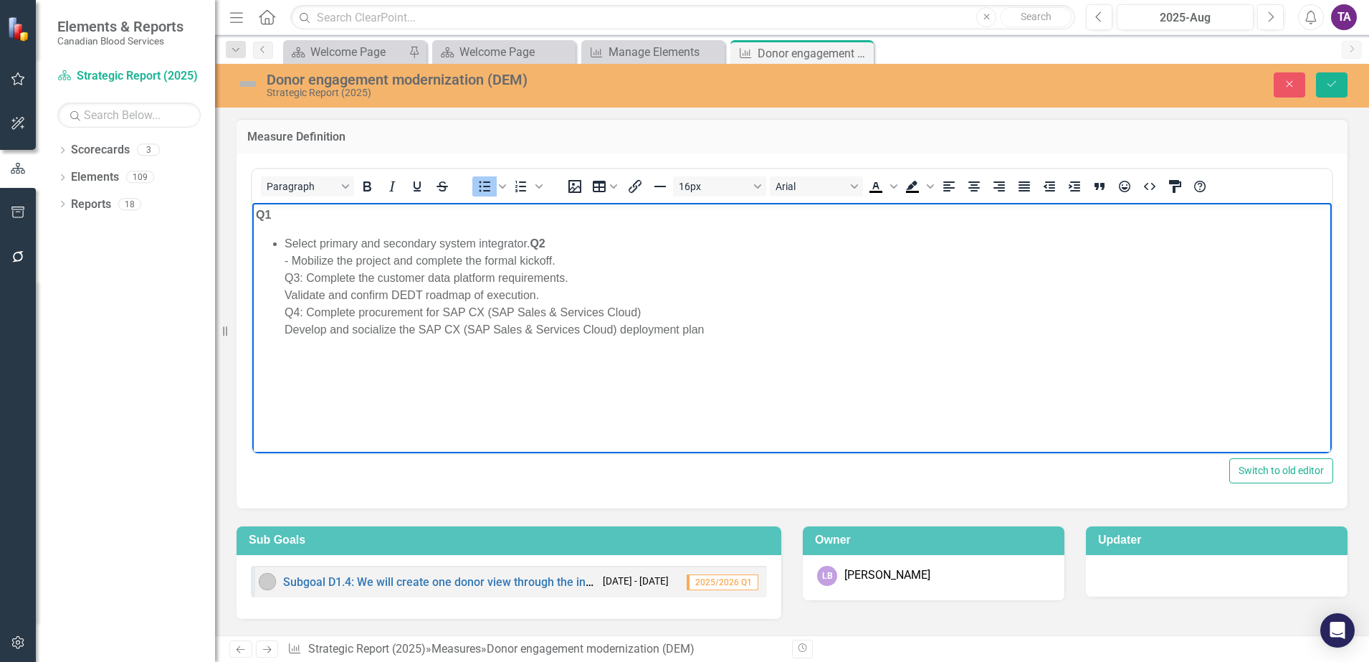
click at [525, 232] on body "Q1 Select primary and secondary system integrator. Q2 - Mobilize the project an…" at bounding box center [792, 309] width 1080 height 215
drag, startPoint x: 279, startPoint y: 243, endPoint x: 293, endPoint y: 246, distance: 13.9
click at [280, 242] on ul "Select primary and secondary system integrator. Q2 - Mobilize the project and c…" at bounding box center [792, 285] width 1073 height 103
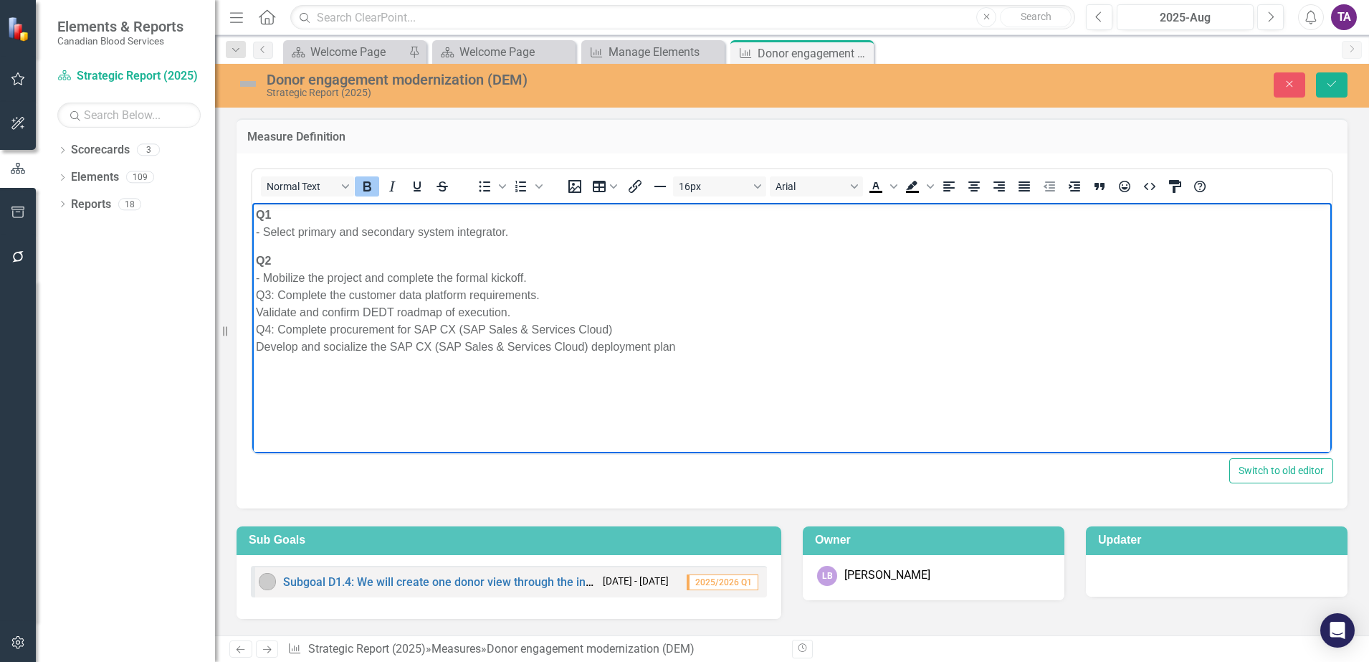
click at [537, 273] on p "Q2 - Mobilize the project and complete the formal kickoff. Q3: Complete the cus…" at bounding box center [792, 303] width 1073 height 103
click at [534, 272] on p "Q2 - Mobilize the project and complete the formal kickoff. Q3: Complete the cus…" at bounding box center [792, 303] width 1073 height 103
click at [278, 300] on p "Q2 - Mobilize the project and complete the formal kickoff. Q3: Complete the cus…" at bounding box center [792, 303] width 1073 height 103
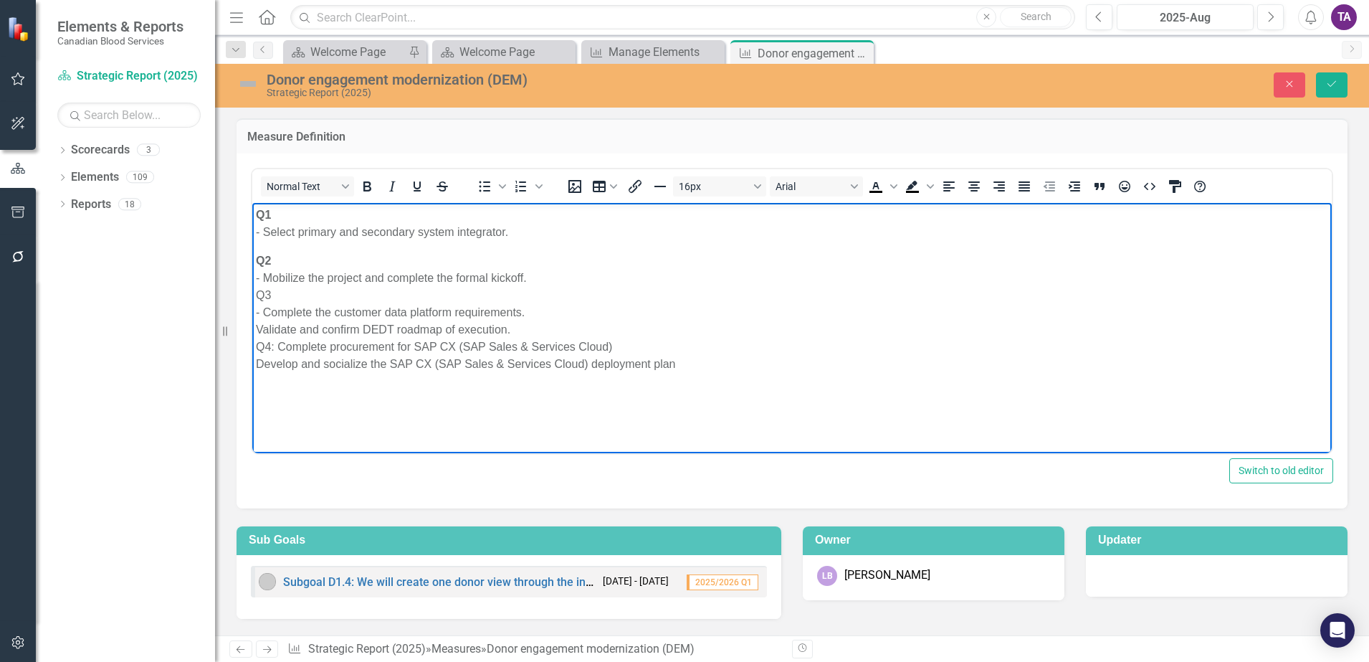
click at [254, 323] on body "Q1 - Select primary and secondary system integrator. Q2 - Mobilize the project …" at bounding box center [792, 309] width 1080 height 215
drag, startPoint x: 272, startPoint y: 295, endPoint x: 252, endPoint y: 293, distance: 20.9
click at [252, 293] on html "Q1 - Select primary and secondary system integrator. Q2 - Mobilize the project …" at bounding box center [792, 309] width 1080 height 215
drag, startPoint x: 365, startPoint y: 186, endPoint x: 99, endPoint y: 10, distance: 318.7
click at [365, 186] on icon "Bold" at bounding box center [367, 186] width 8 height 10
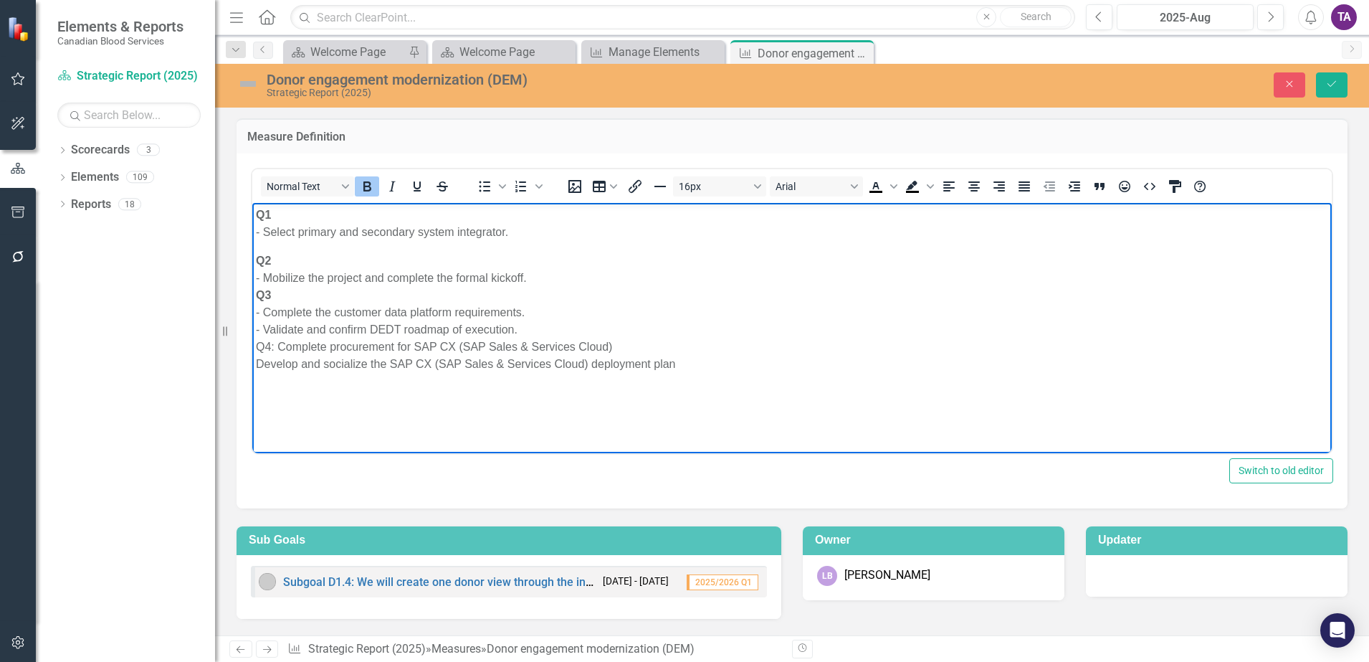
click at [276, 248] on body "Q1 - Select primary and secondary system integrator. Q2 - Mobilize the project …" at bounding box center [792, 309] width 1080 height 215
click at [259, 257] on strong "Q2" at bounding box center [263, 260] width 15 height 12
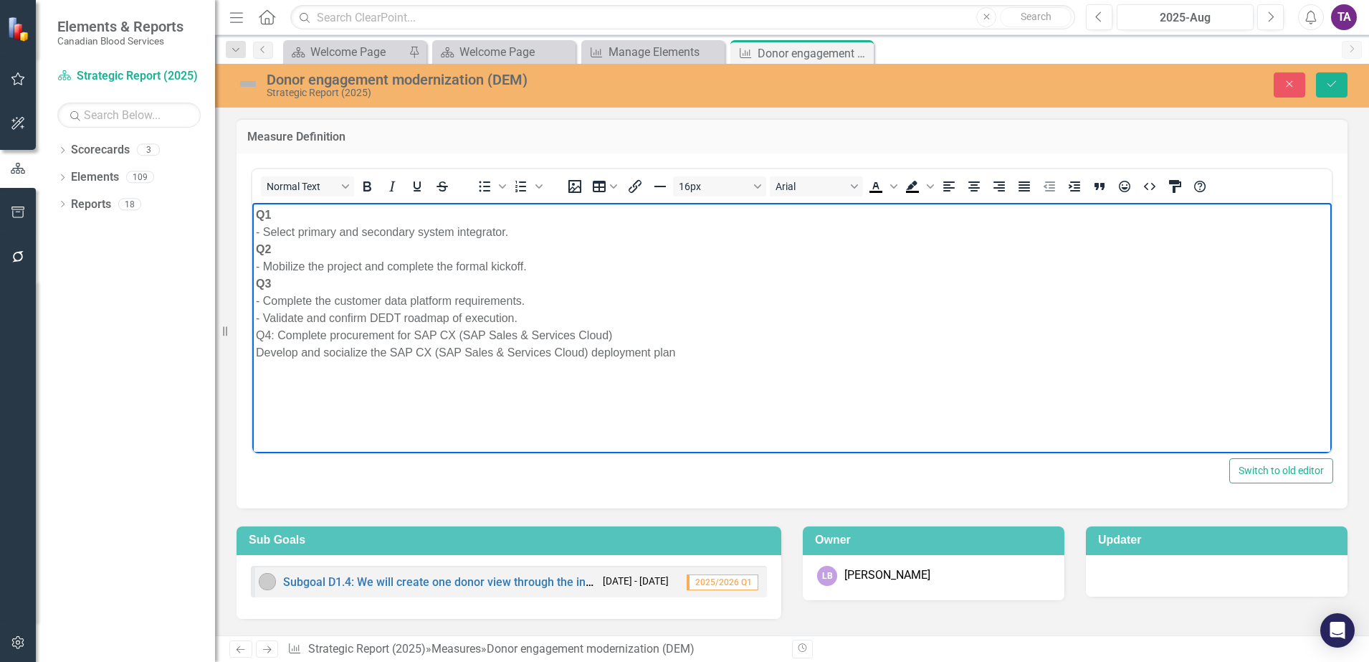
click at [544, 313] on p "Q1 - Select primary and secondary system integrator. Q2 - Mobilize the project …" at bounding box center [792, 283] width 1073 height 155
click at [277, 341] on p "Q1 - Select primary and secondary system integrator. Q2 - Mobilize the project …" at bounding box center [792, 283] width 1073 height 155
drag, startPoint x: 259, startPoint y: 374, endPoint x: 270, endPoint y: 374, distance: 11.5
click at [259, 372] on p "Q1 - Select primary and secondary system integrator. Q2 - Mobilize the project …" at bounding box center [792, 292] width 1073 height 172
drag, startPoint x: 279, startPoint y: 336, endPoint x: 254, endPoint y: 336, distance: 25.1
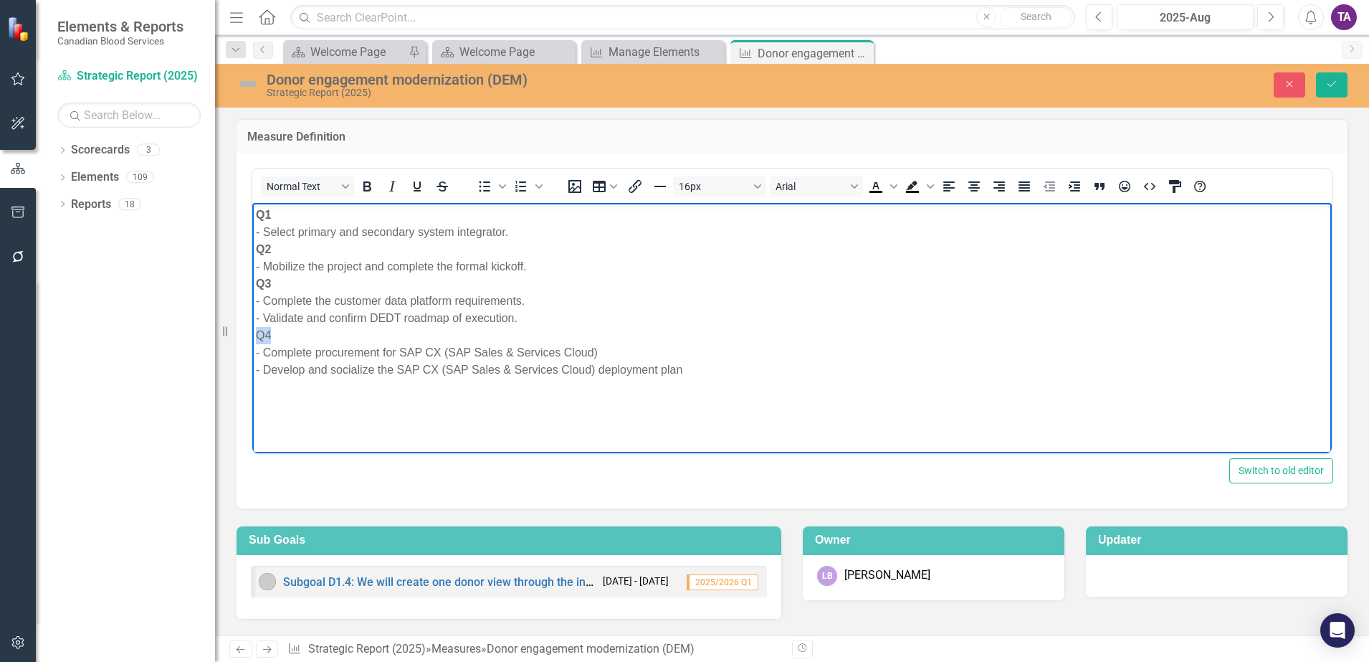
click at [254, 336] on body "Q1 - Select primary and secondary system integrator. Q2 - Mobilize the project …" at bounding box center [792, 309] width 1080 height 215
click at [371, 184] on icon "Bold" at bounding box center [366, 186] width 17 height 17
click at [477, 379] on body "Q1 - Select primary and secondary system integrator. Q2 - Mobilize the project …" at bounding box center [792, 309] width 1080 height 215
click at [1321, 81] on button "Save" at bounding box center [1332, 84] width 32 height 25
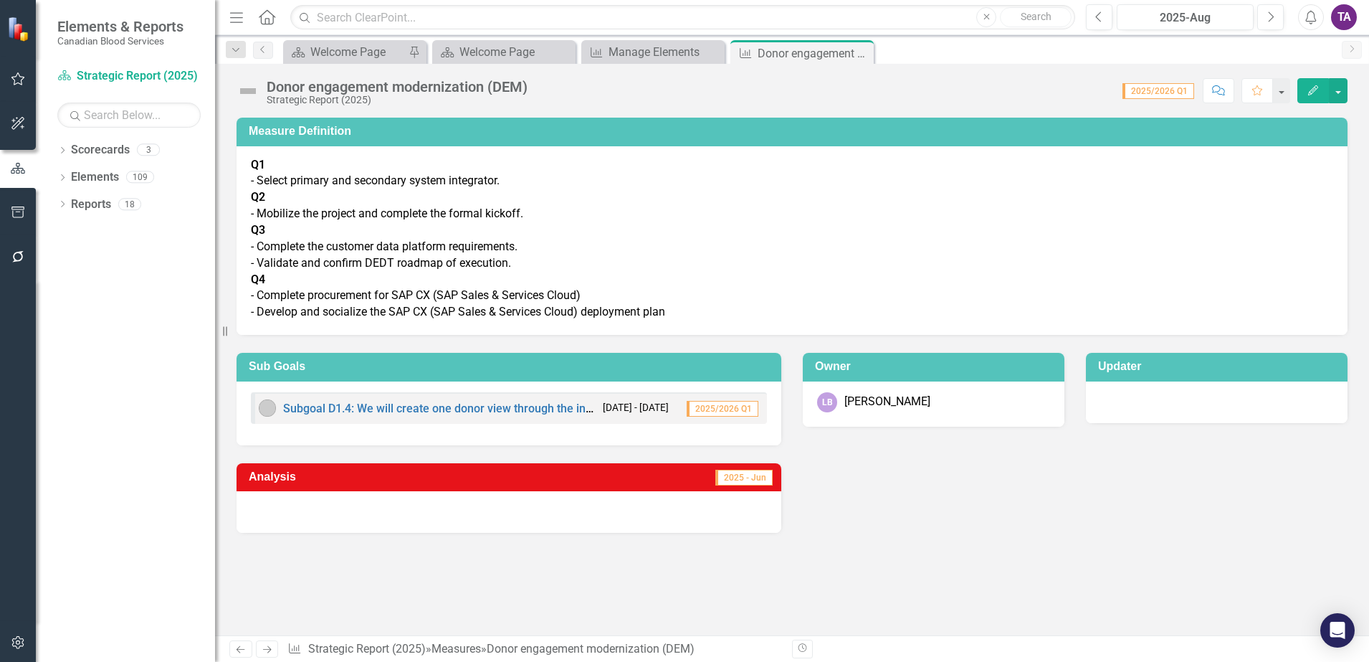
click at [402, 254] on p "Q1 - Select primary and secondary system integrator. Q2 - Mobilize the project …" at bounding box center [792, 238] width 1083 height 163
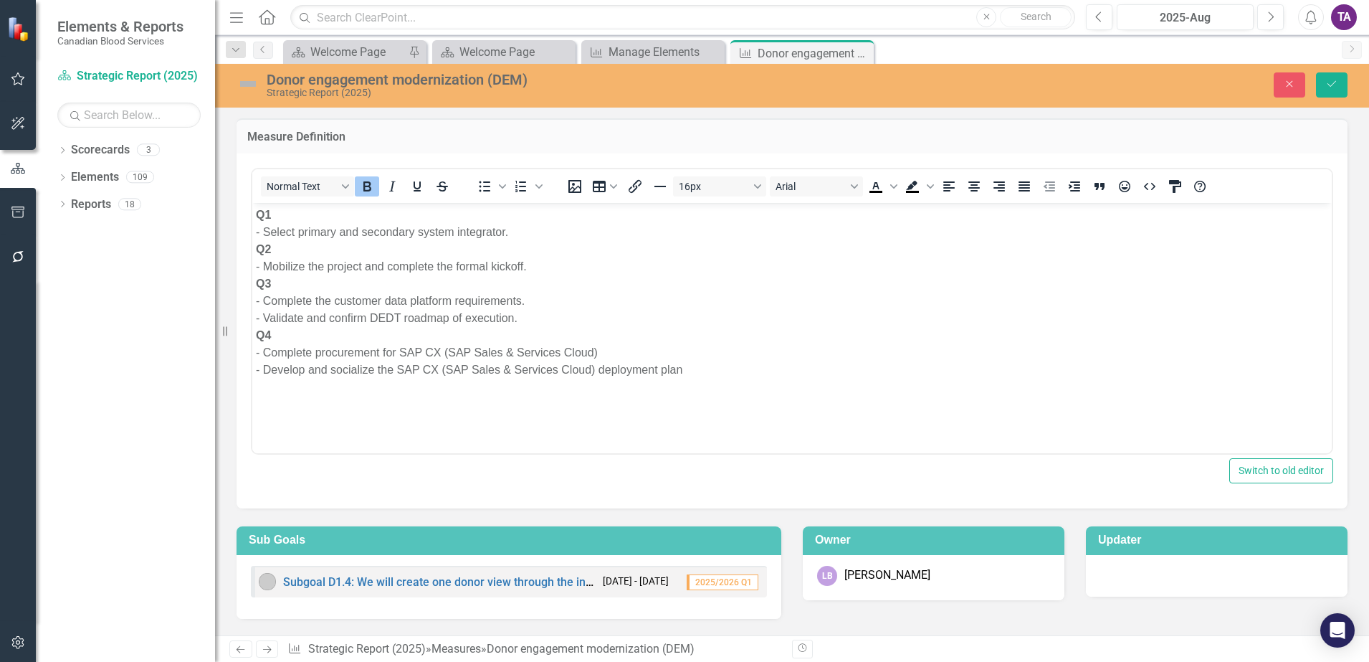
click at [399, 318] on p "Q1 - Select primary and secondary system integrator. Q2 - Mobilize the project …" at bounding box center [792, 292] width 1073 height 172
click at [1333, 84] on icon "submit" at bounding box center [1332, 84] width 9 height 6
